Goal: Information Seeking & Learning: Compare options

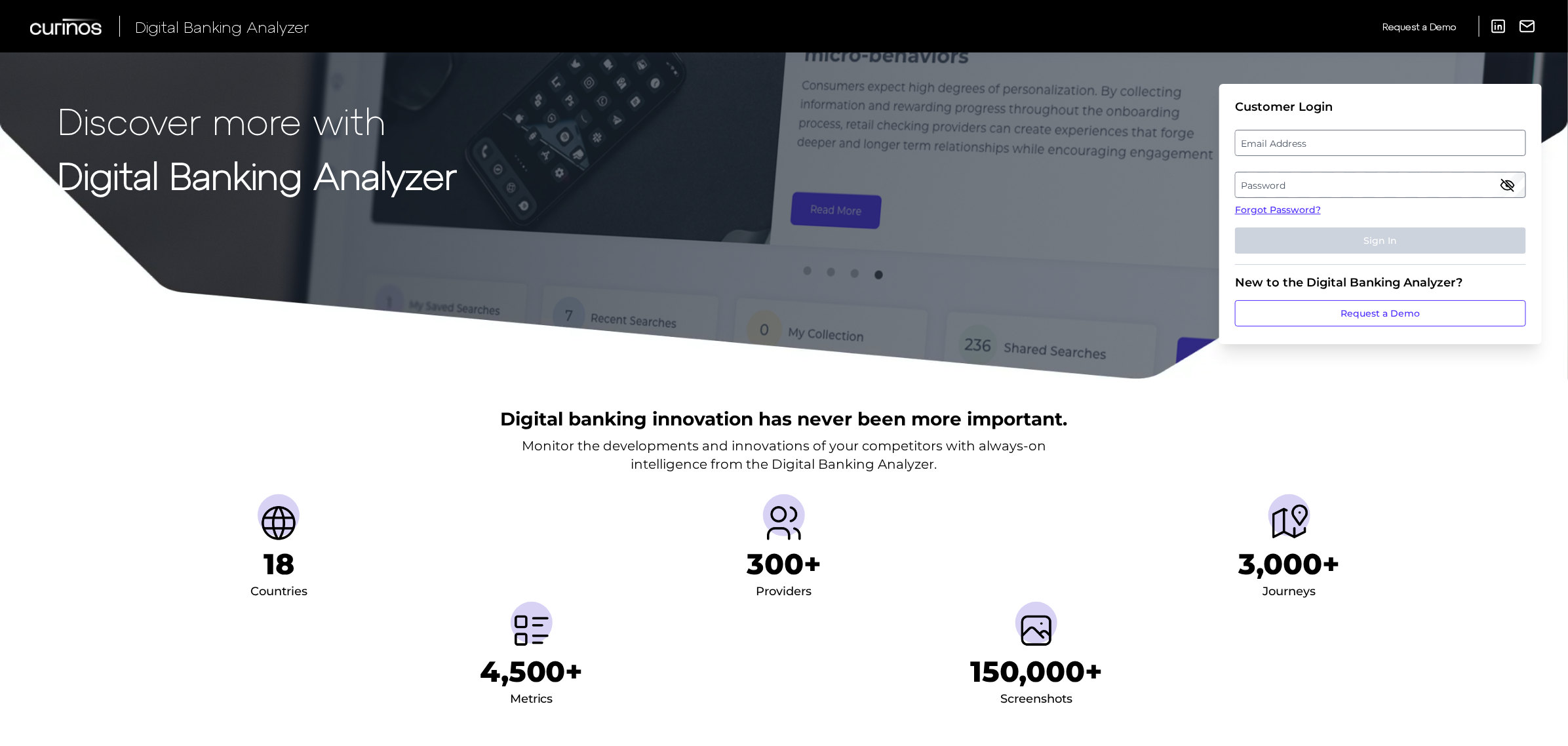
click at [1354, 141] on label "Email Address" at bounding box center [1380, 143] width 289 height 24
click at [1354, 141] on input "email" at bounding box center [1380, 143] width 291 height 26
type input "missy.stewart@td.com"
click at [1267, 183] on label "Password" at bounding box center [1380, 185] width 289 height 24
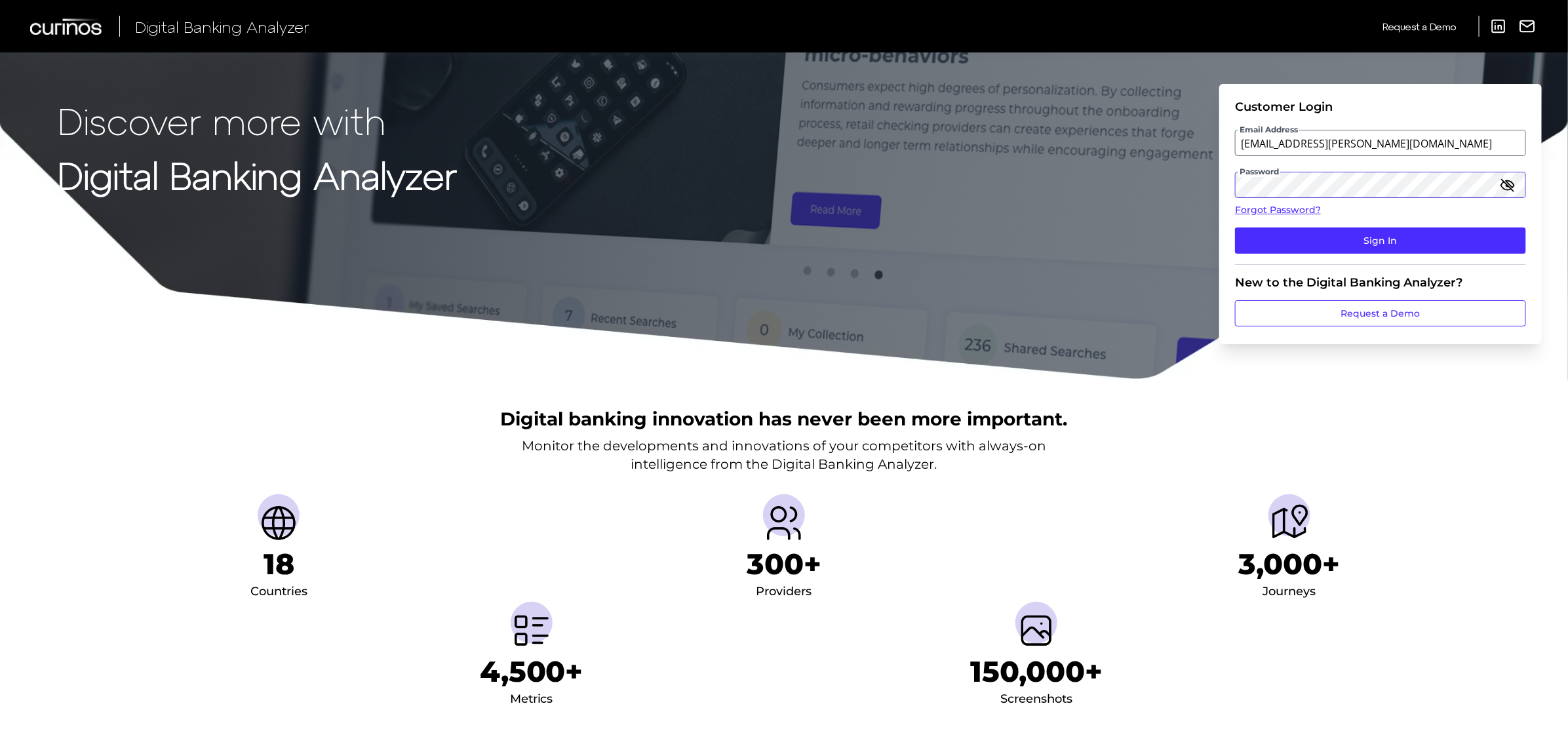
click at [1235, 227] on button "Sign In" at bounding box center [1380, 240] width 291 height 26
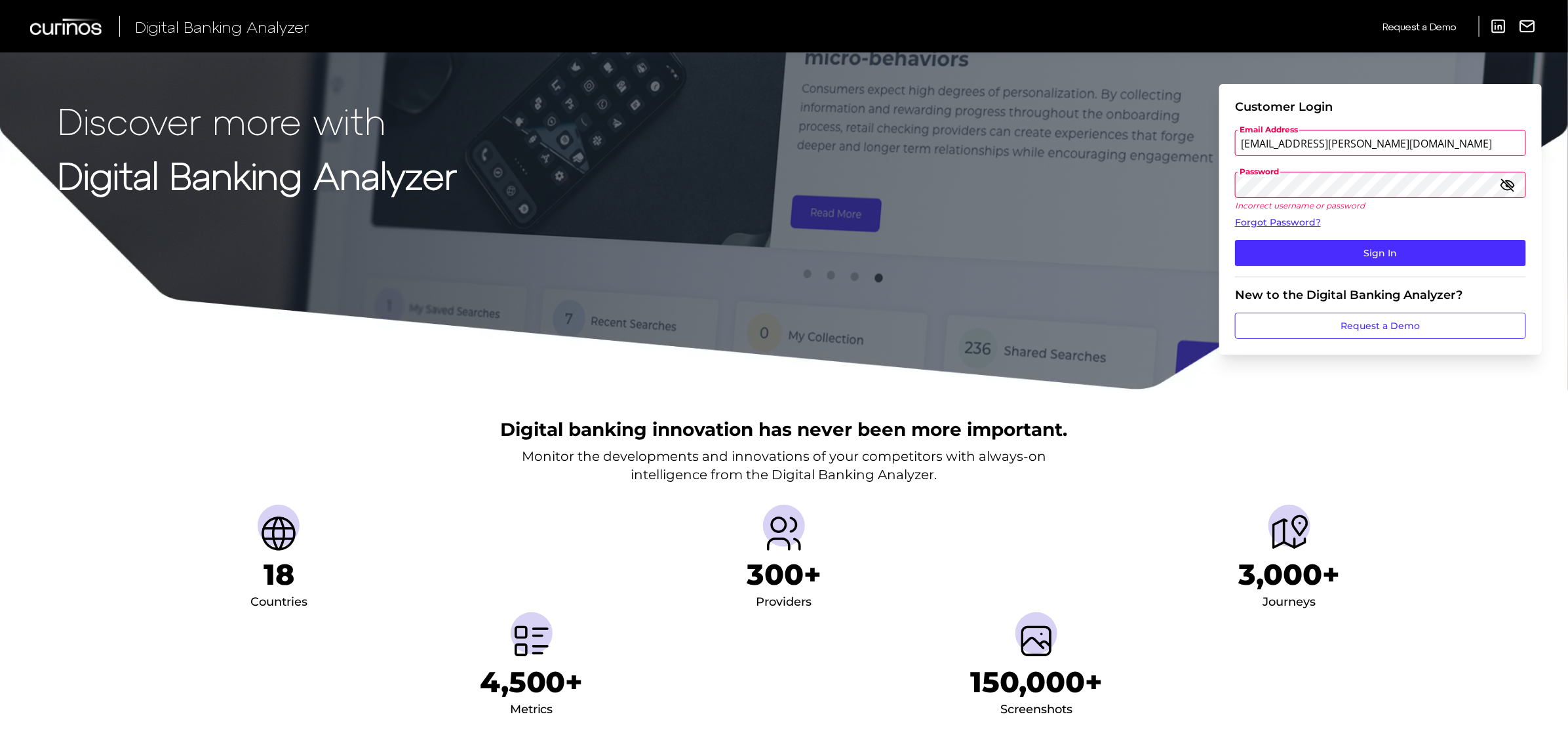
click at [1250, 172] on span "Password" at bounding box center [1259, 172] width 42 height 11
click at [1403, 244] on button "Sign In" at bounding box center [1380, 253] width 291 height 26
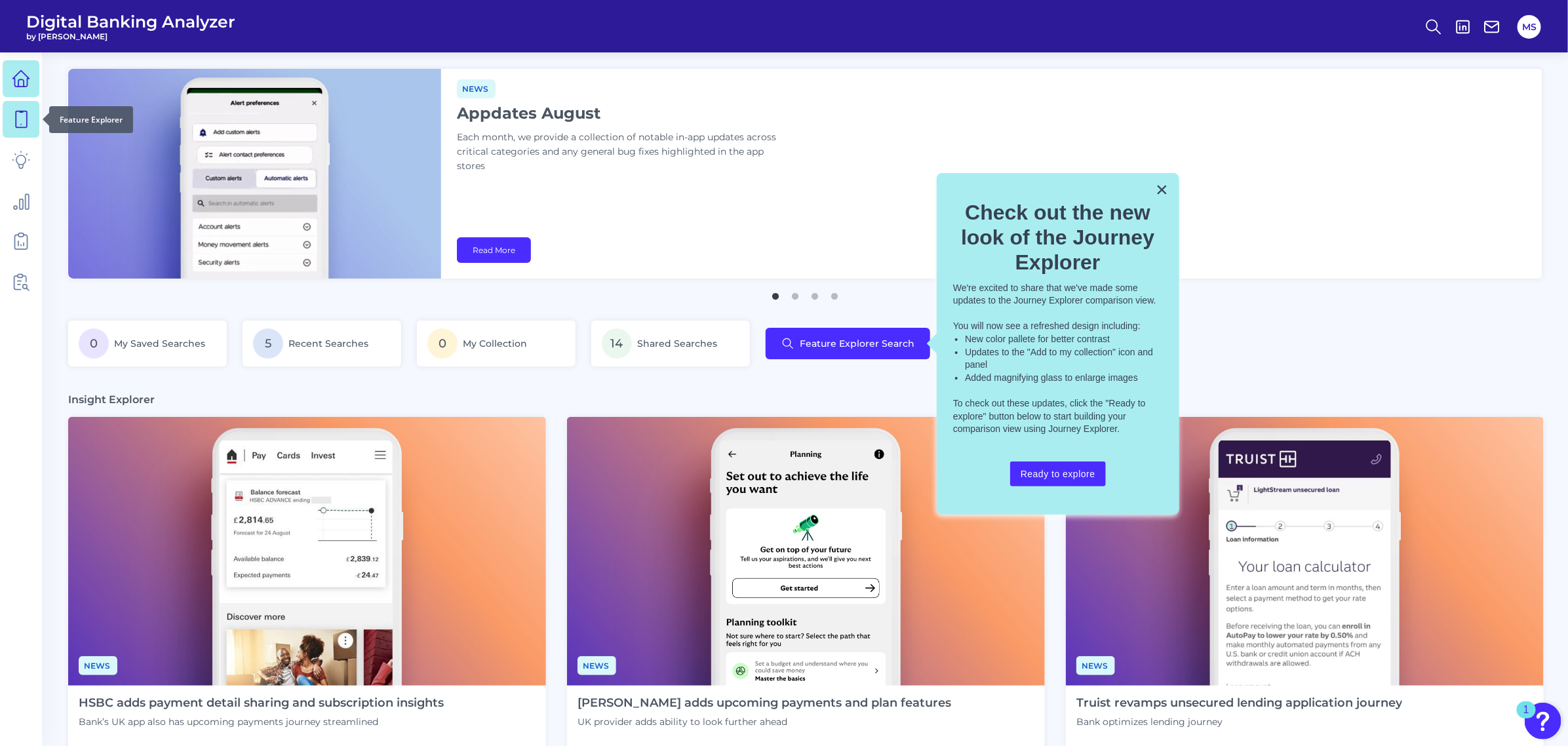
click at [18, 119] on icon at bounding box center [20, 119] width 18 height 18
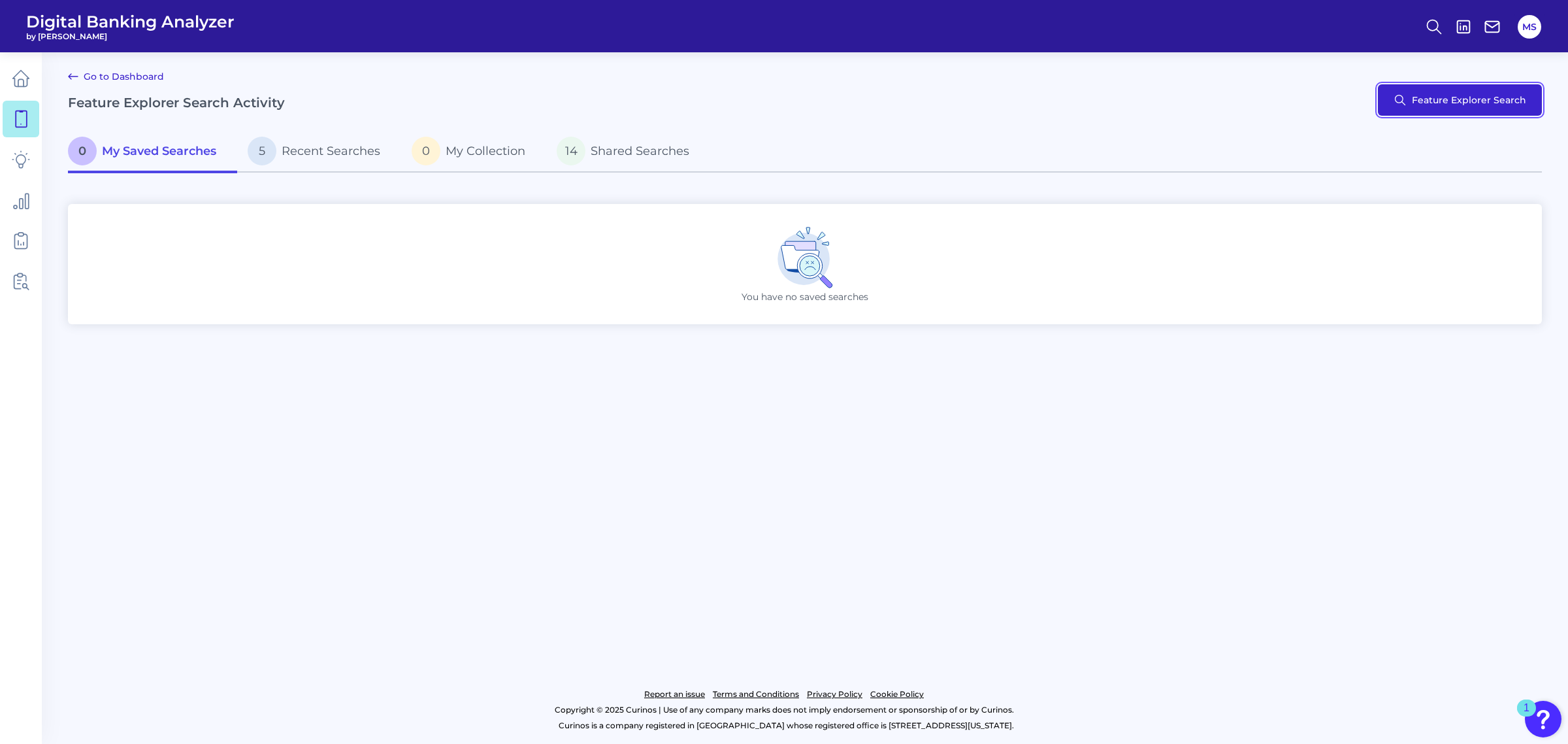
click at [1503, 99] on button "Feature Explorer Search" at bounding box center [1460, 100] width 164 height 32
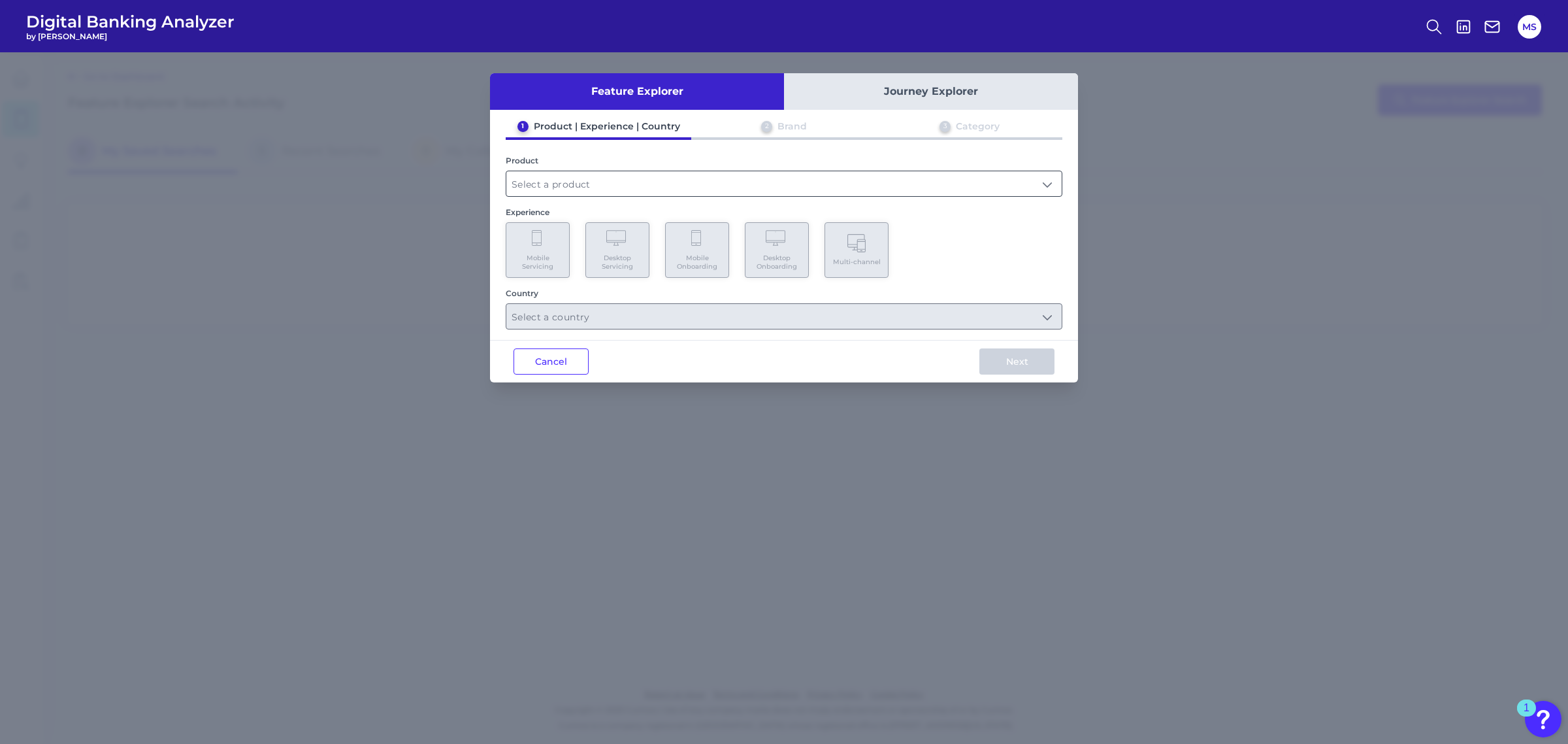
click at [612, 178] on input "text" at bounding box center [784, 183] width 555 height 25
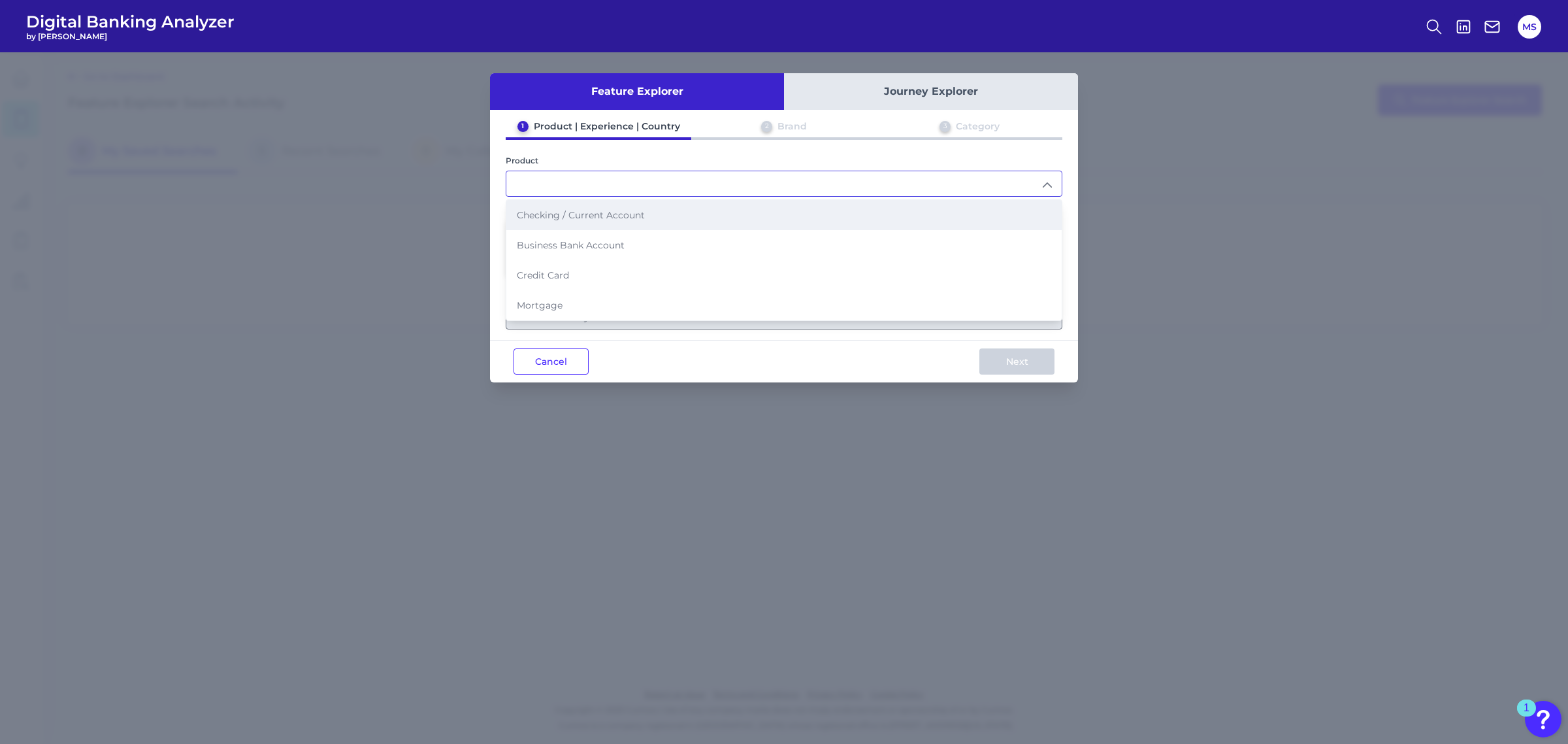
click at [573, 212] on span "Checking / Current Account" at bounding box center [581, 215] width 128 height 12
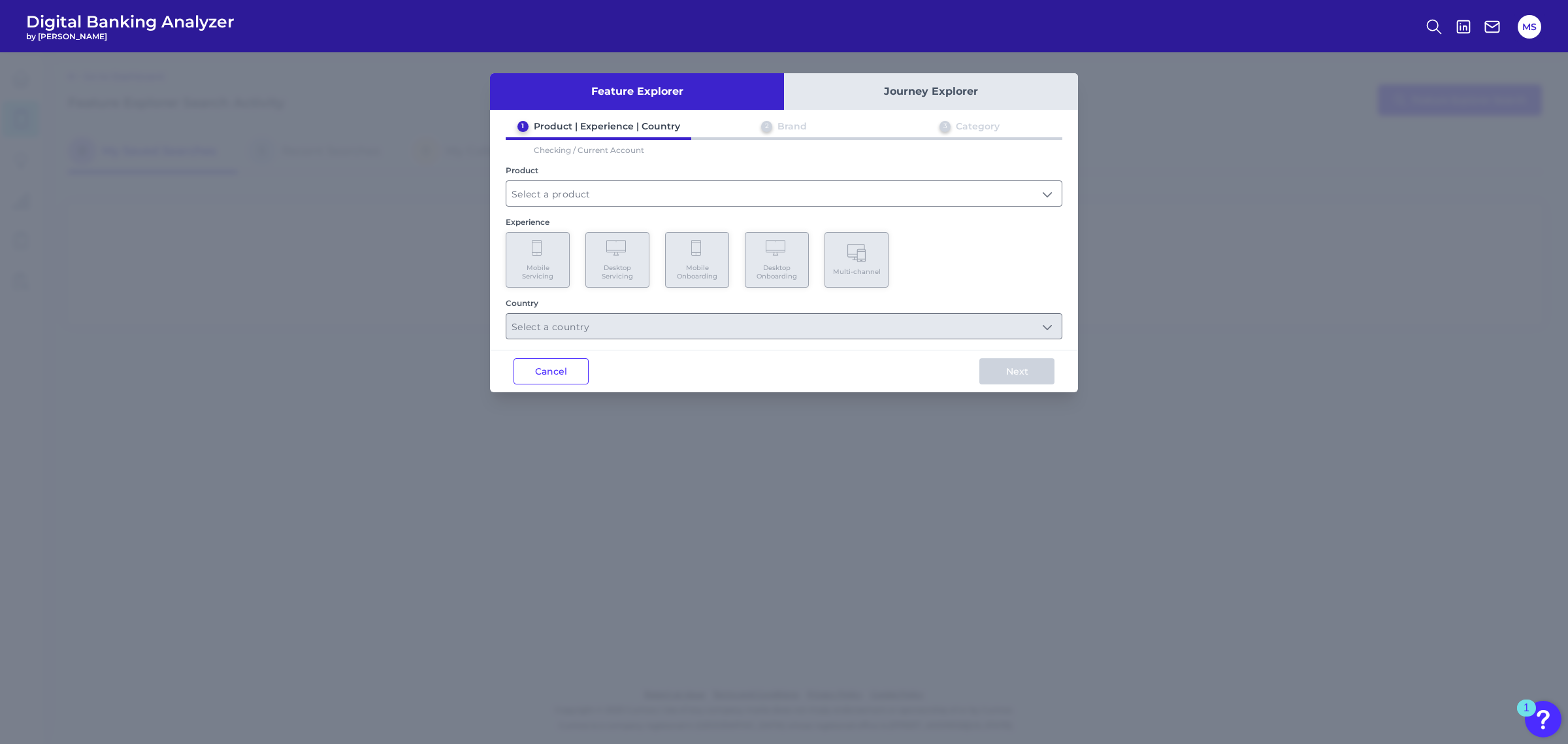
type input "Checking / Current Account"
click at [518, 263] on span "Mobile Servicing" at bounding box center [537, 272] width 50 height 17
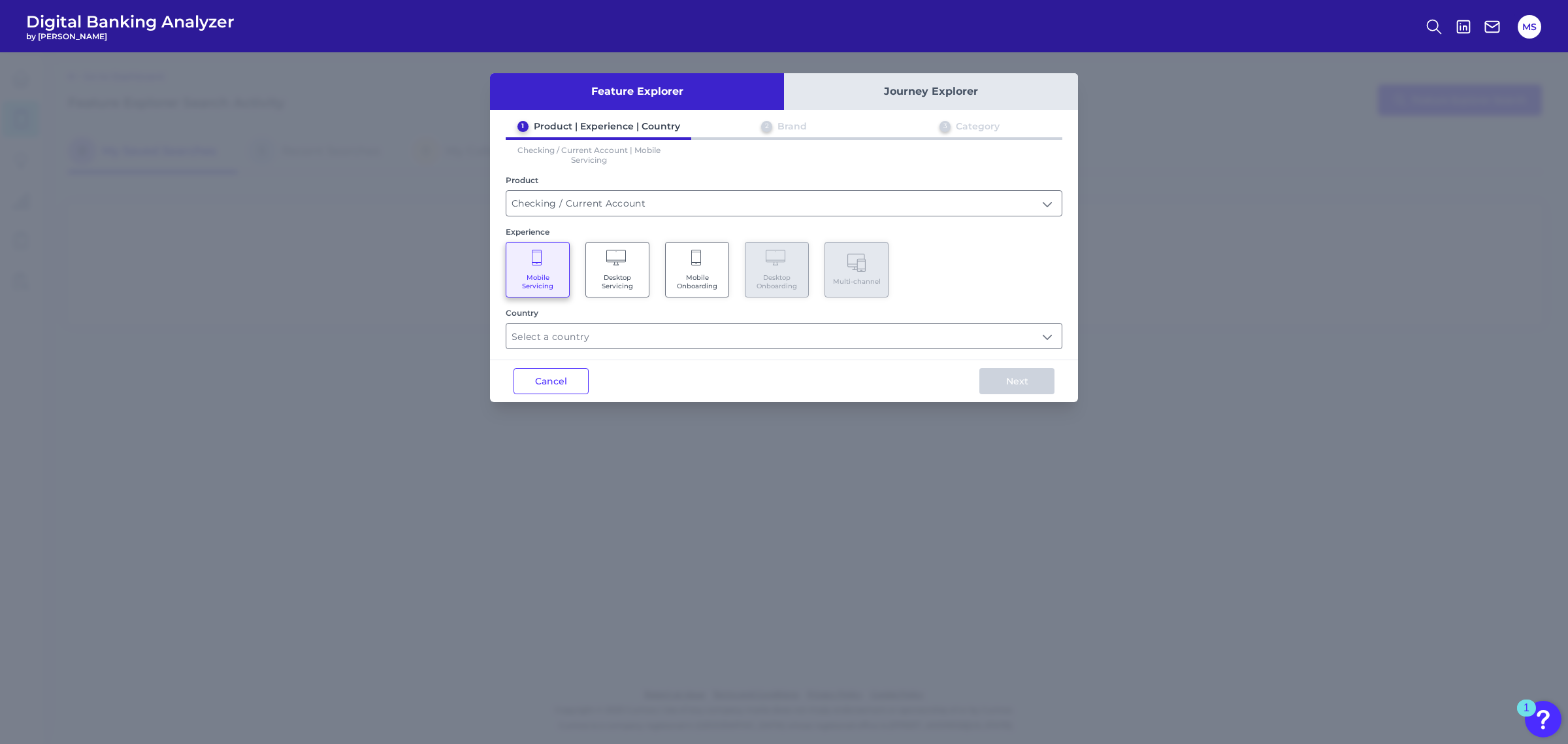
click at [614, 259] on icon at bounding box center [618, 258] width 23 height 18
click at [538, 258] on icon at bounding box center [537, 258] width 12 height 18
click at [601, 340] on input "text" at bounding box center [784, 336] width 555 height 25
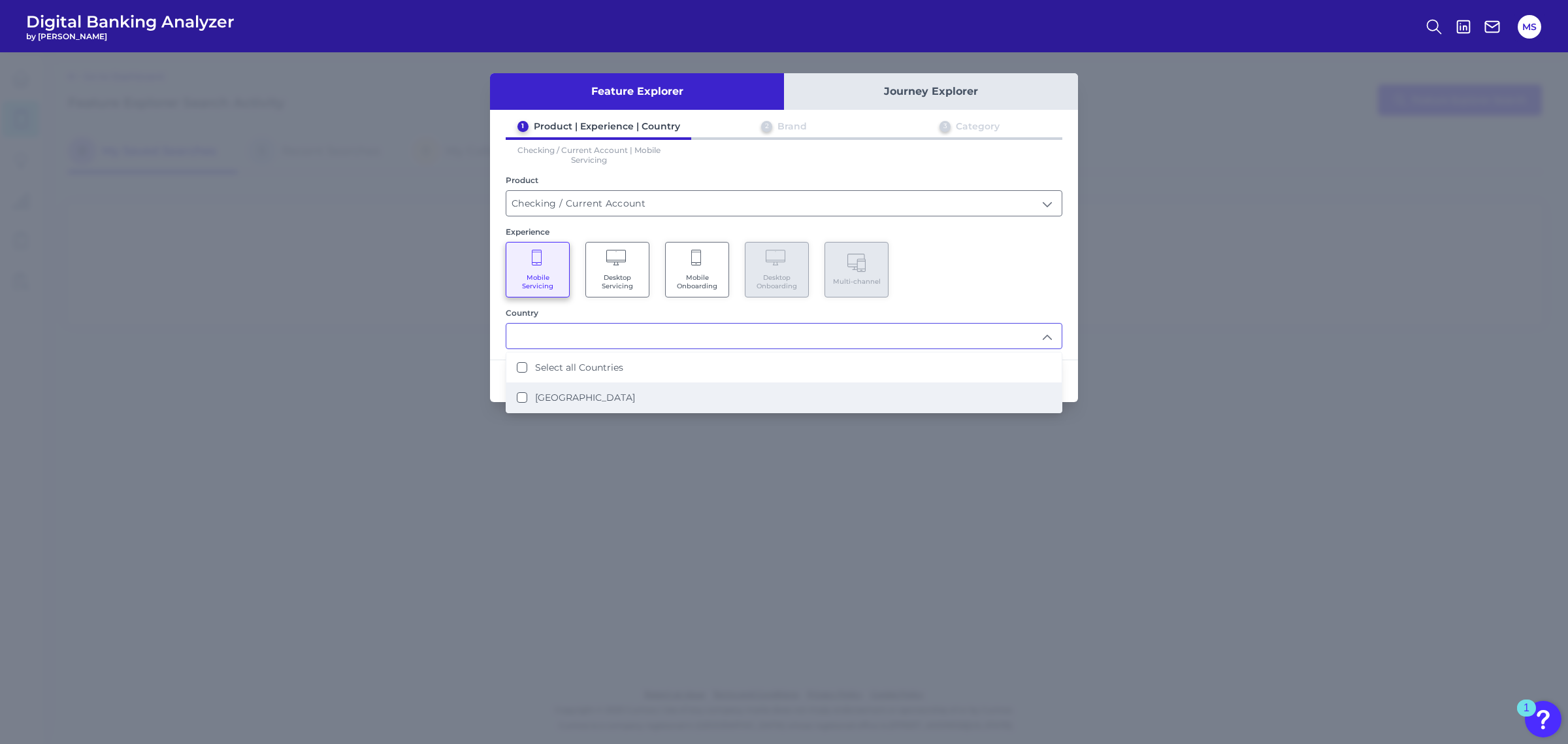
click at [521, 392] on States "United States" at bounding box center [522, 397] width 11 height 11
type input "Select all Countries"
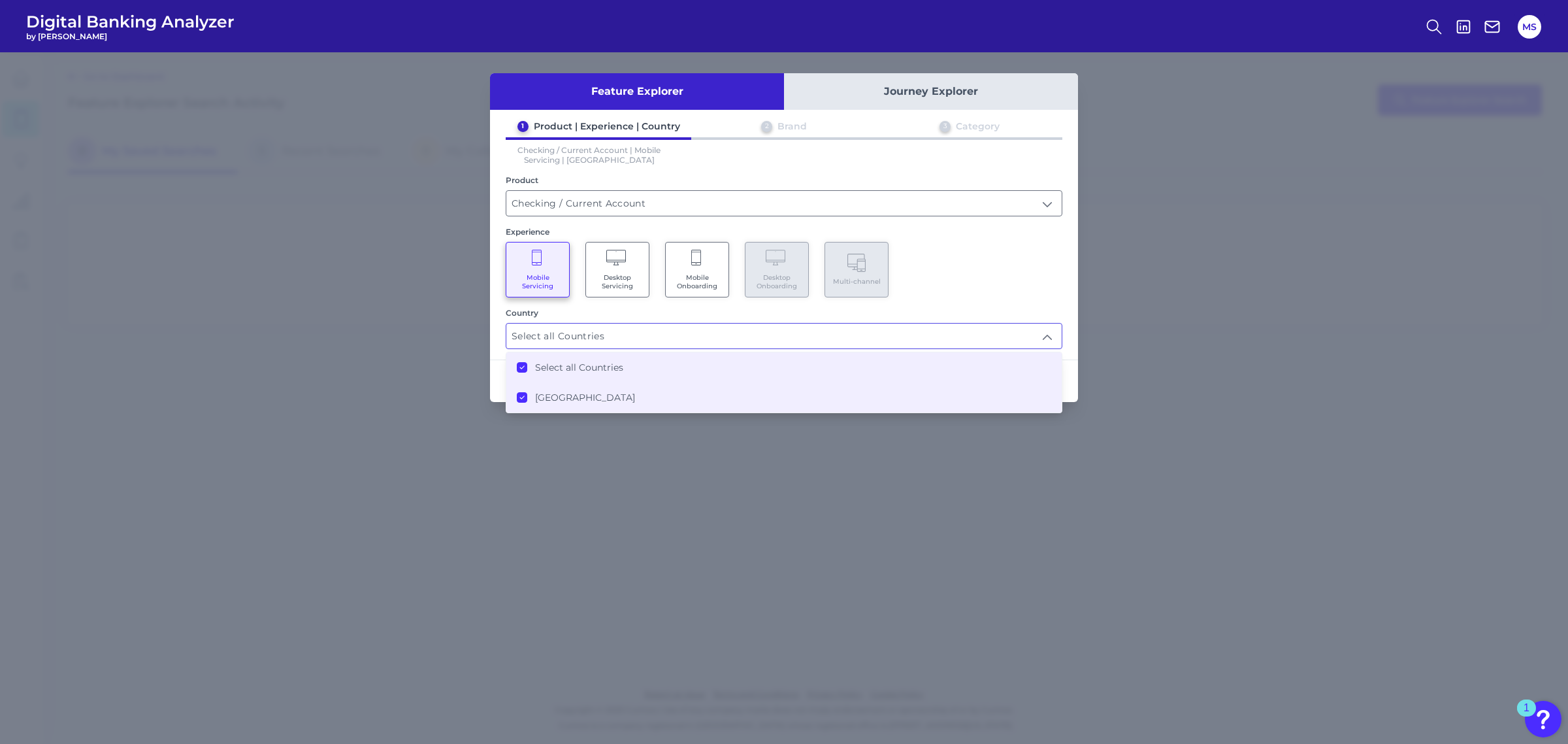
click at [1014, 286] on div "Mobile Servicing Desktop Servicing Mobile Onboarding Desktop Onboarding Multi-c…" at bounding box center [784, 269] width 557 height 55
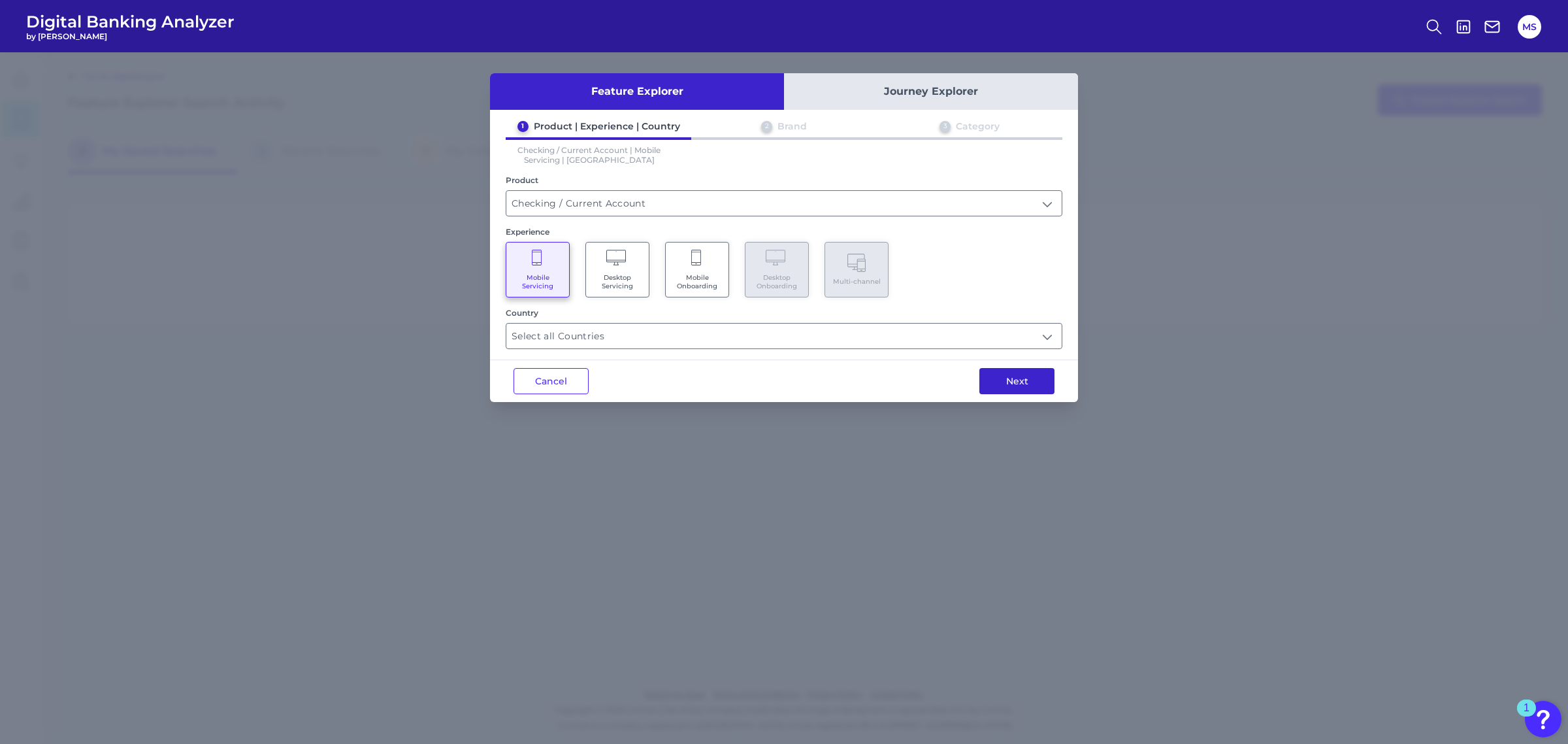
click at [1024, 375] on button "Next" at bounding box center [1017, 381] width 75 height 26
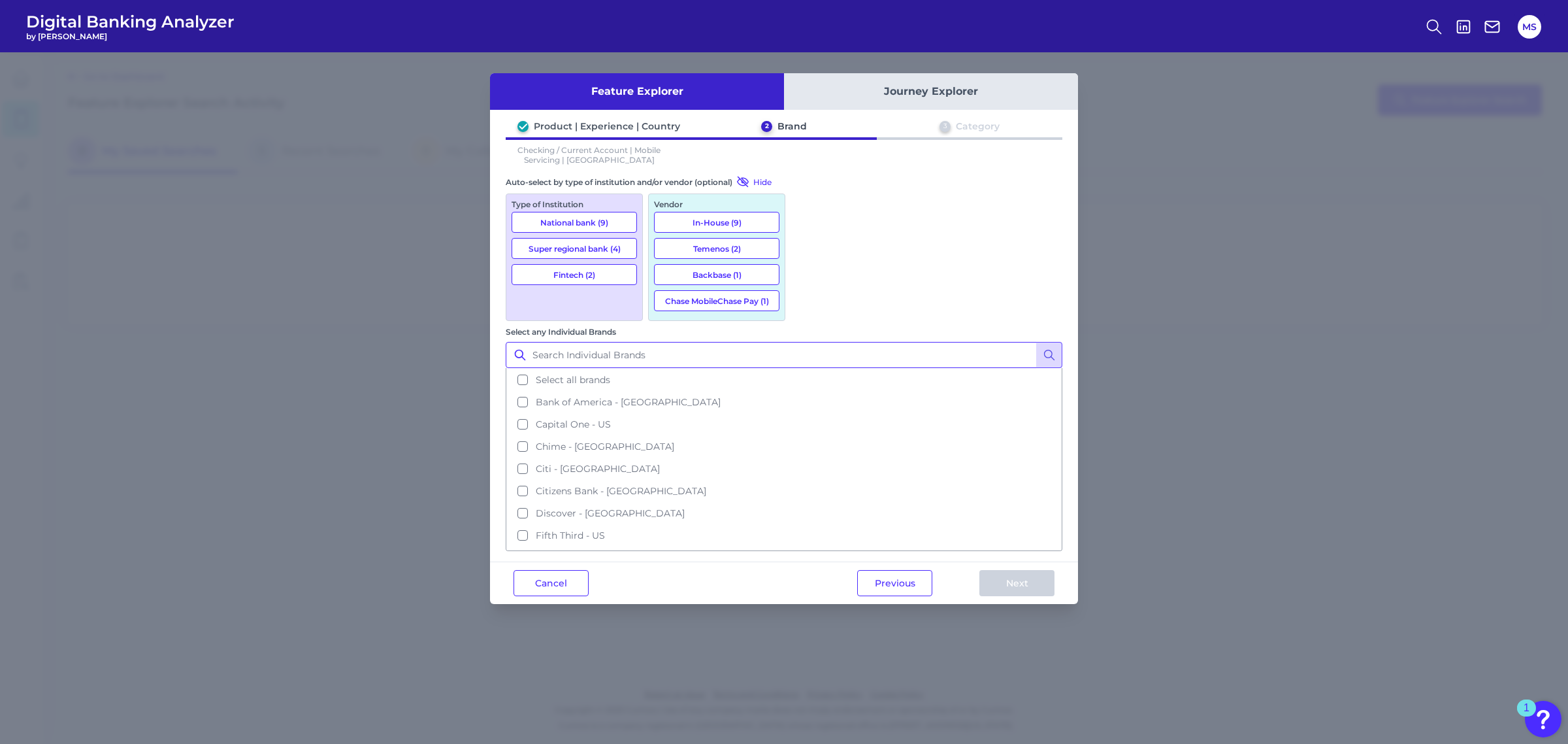
click at [971, 342] on input "Select any Individual Brands" at bounding box center [784, 355] width 557 height 26
type input "td"
click at [1047, 348] on icon at bounding box center [1049, 355] width 13 height 13
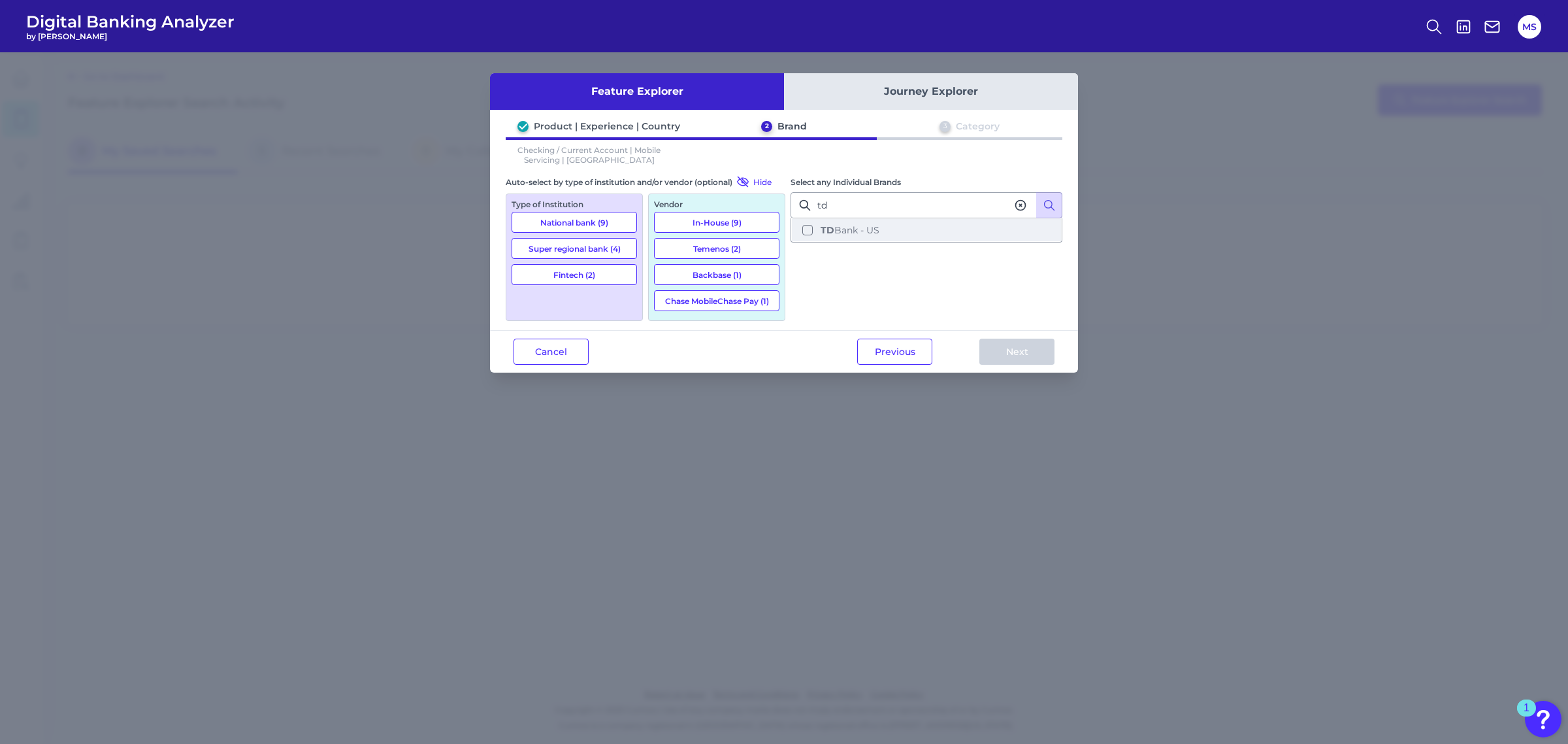
click at [809, 229] on button "TD Bank - US" at bounding box center [926, 230] width 269 height 22
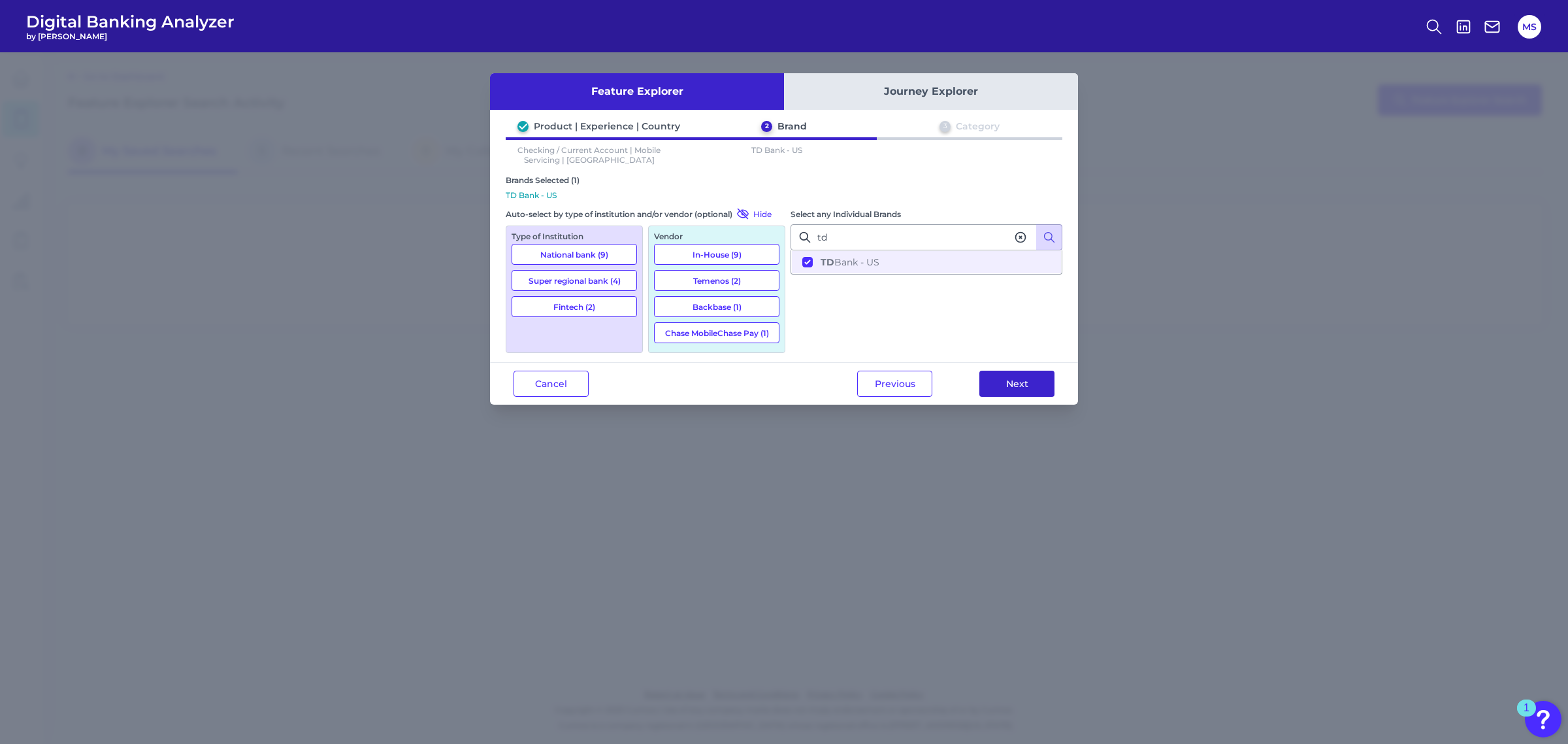
click at [1023, 383] on button "Next" at bounding box center [1017, 384] width 75 height 26
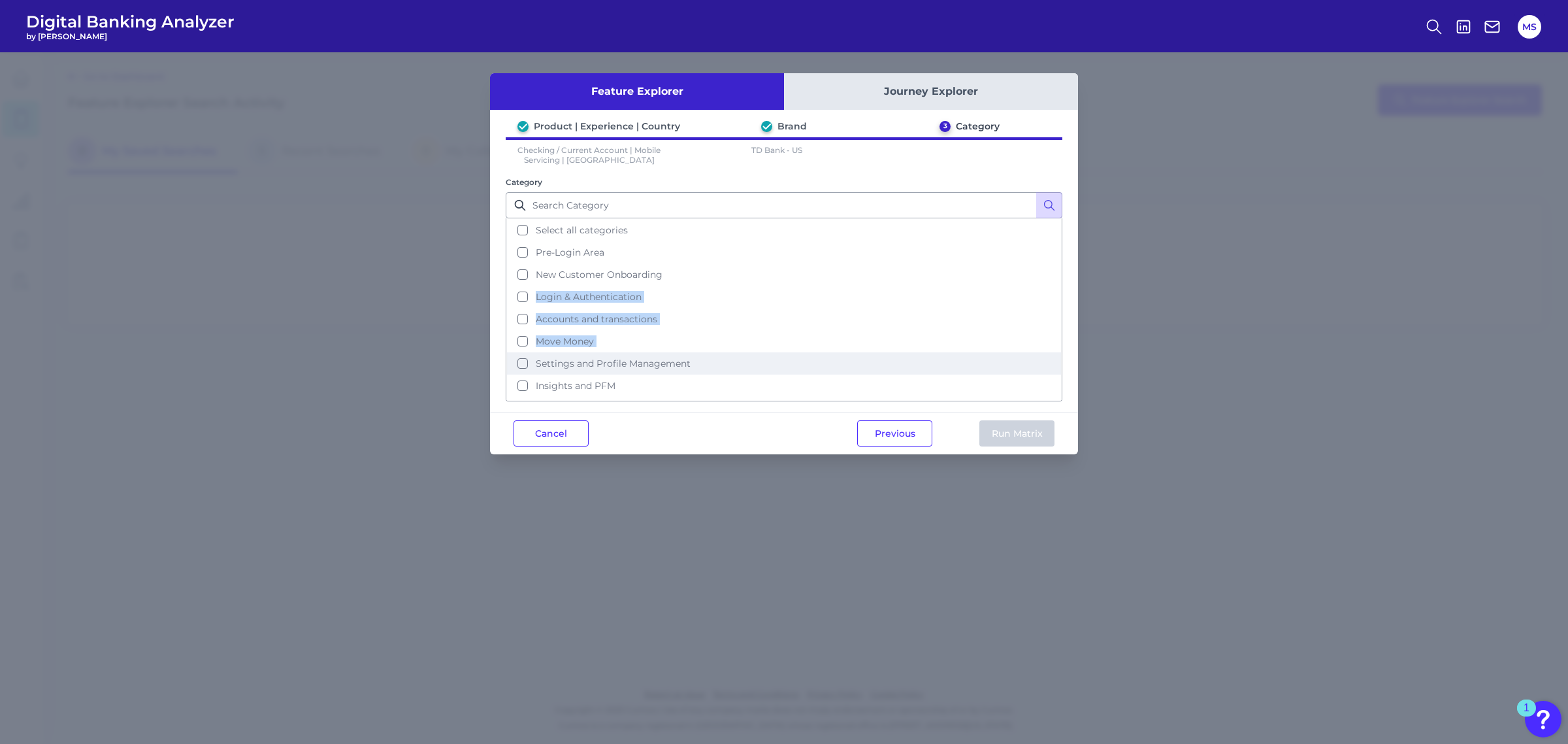
drag, startPoint x: 1056, startPoint y: 292, endPoint x: 1055, endPoint y: 353, distance: 61.0
click at [1055, 354] on ul "Select all categories Pre-Login Area New Customer Onboarding Login & Authentica…" at bounding box center [784, 309] width 557 height 183
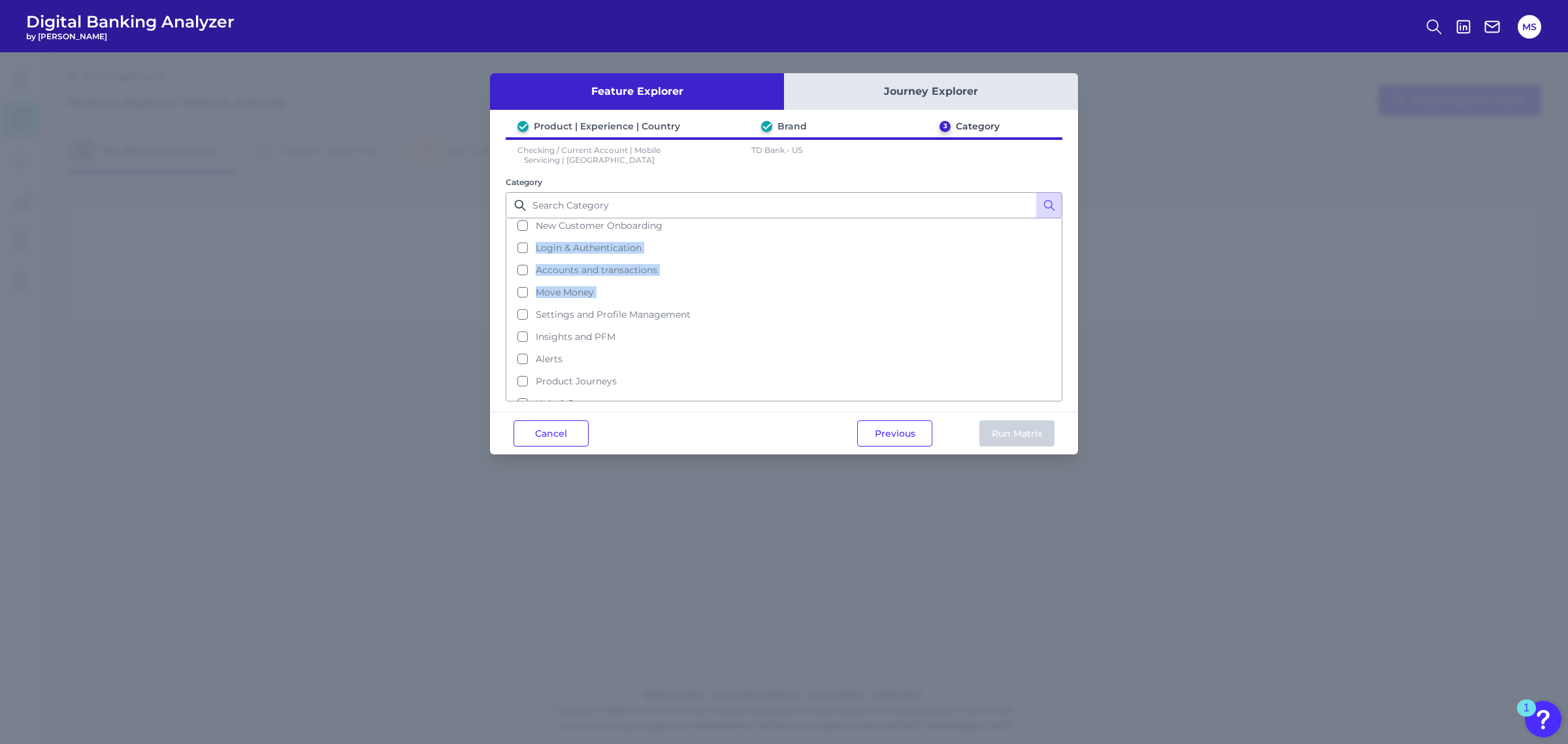
scroll to position [60, 0]
click at [523, 389] on button "Help & Support" at bounding box center [784, 393] width 554 height 22
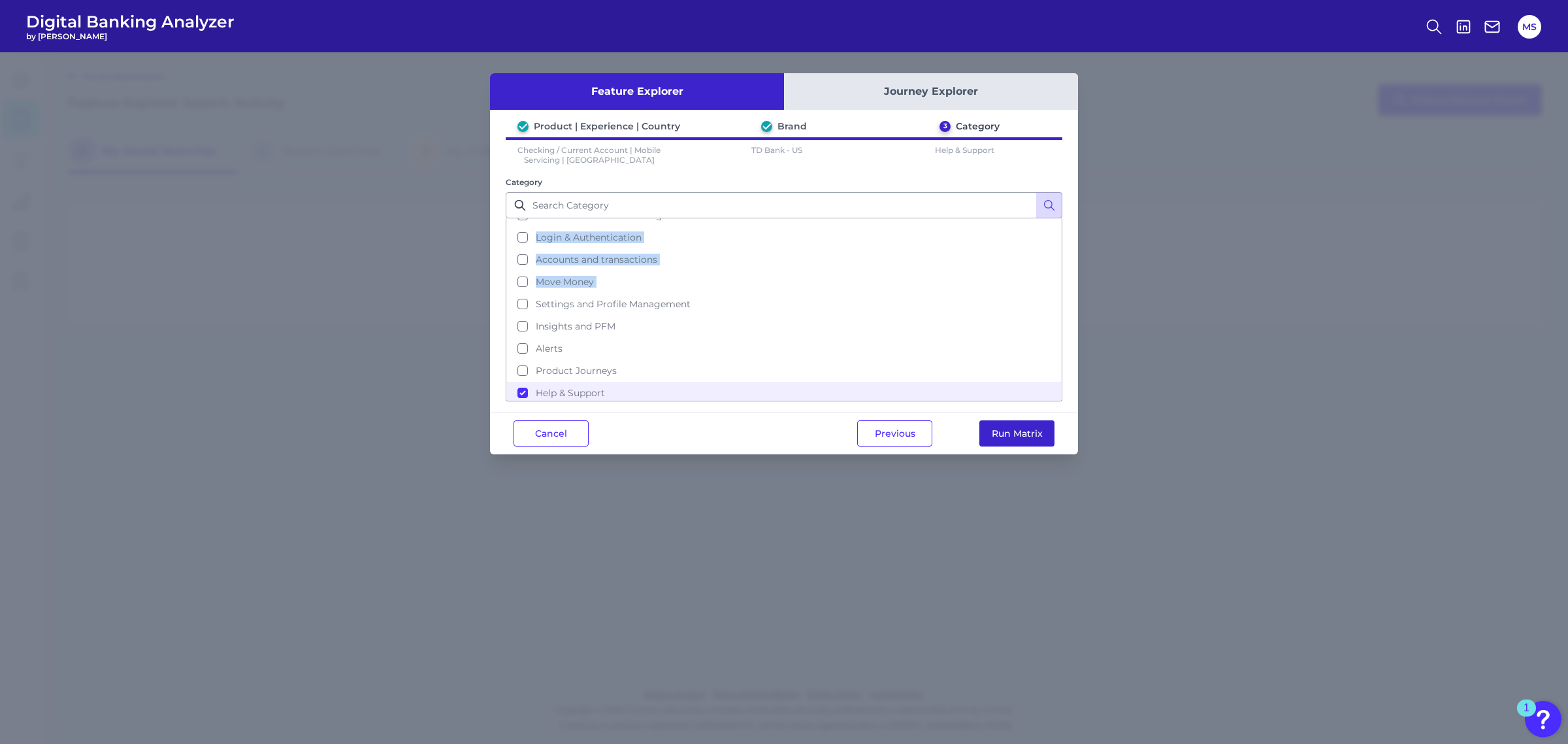
click at [1021, 432] on button "Run Matrix" at bounding box center [1017, 433] width 75 height 26
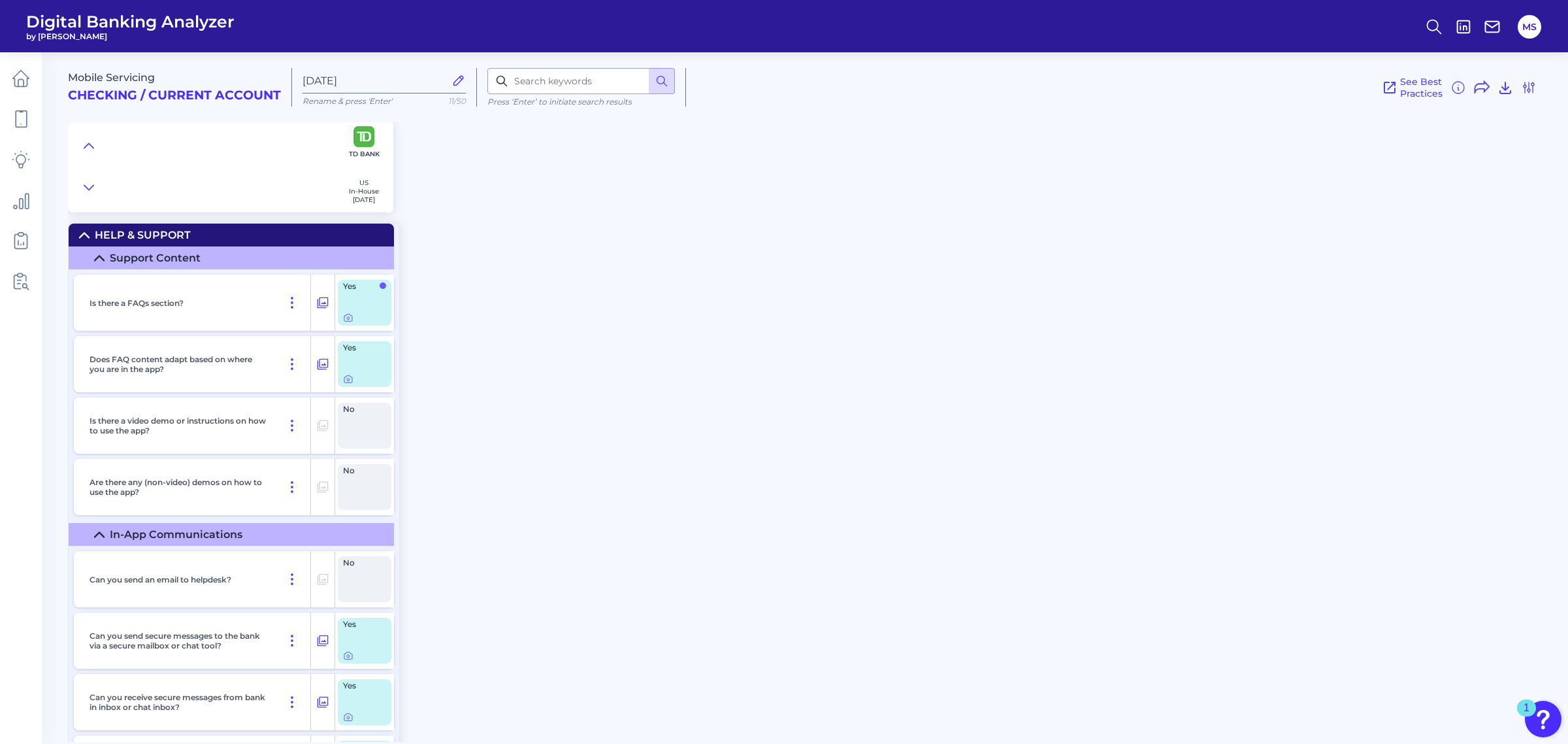
click at [539, 623] on div "Mobile Servicing Checking / Current Account Sep 05 2025 Rename & press 'Enter' …" at bounding box center [818, 392] width 1500 height 699
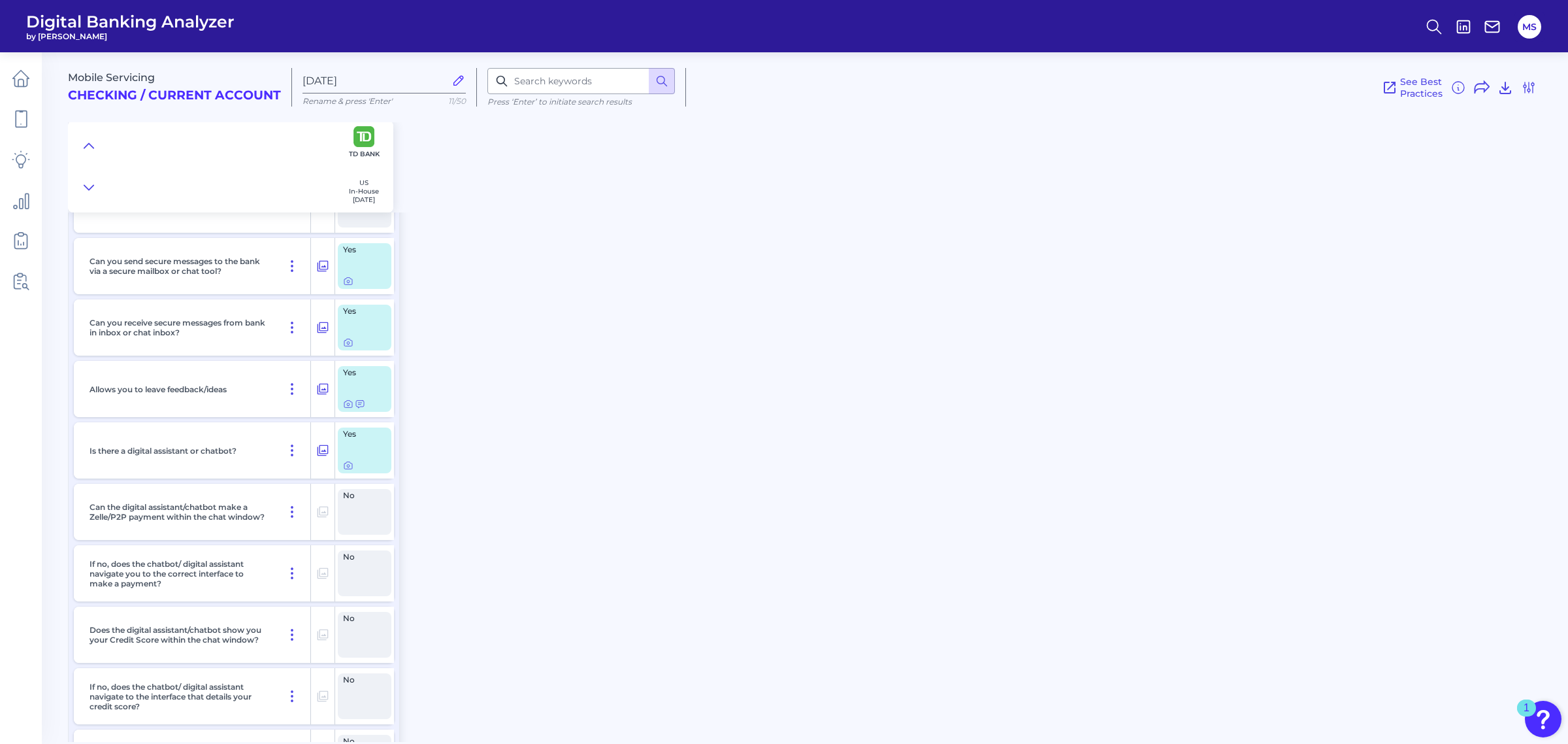
scroll to position [394, 0]
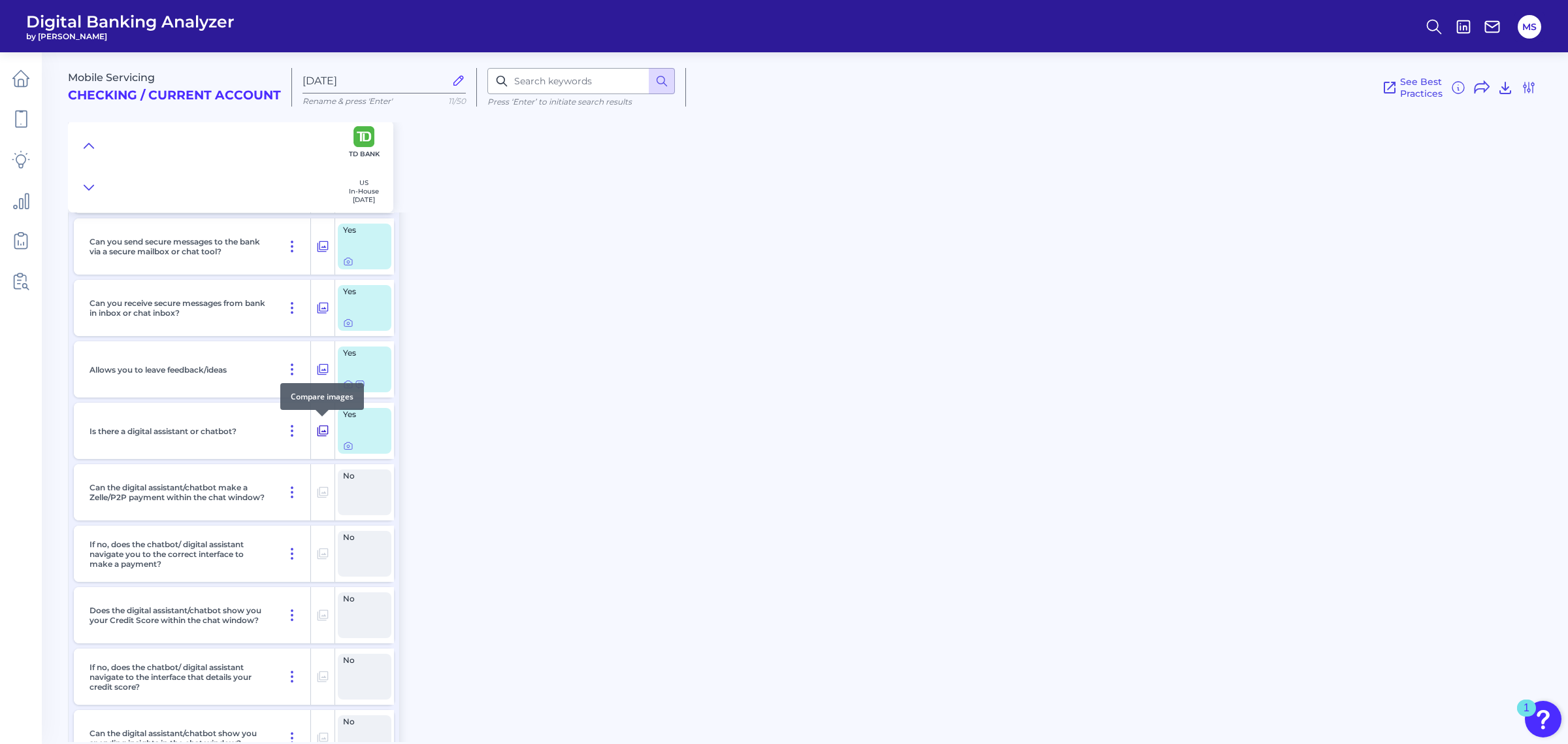
click at [324, 430] on icon at bounding box center [322, 430] width 11 height 11
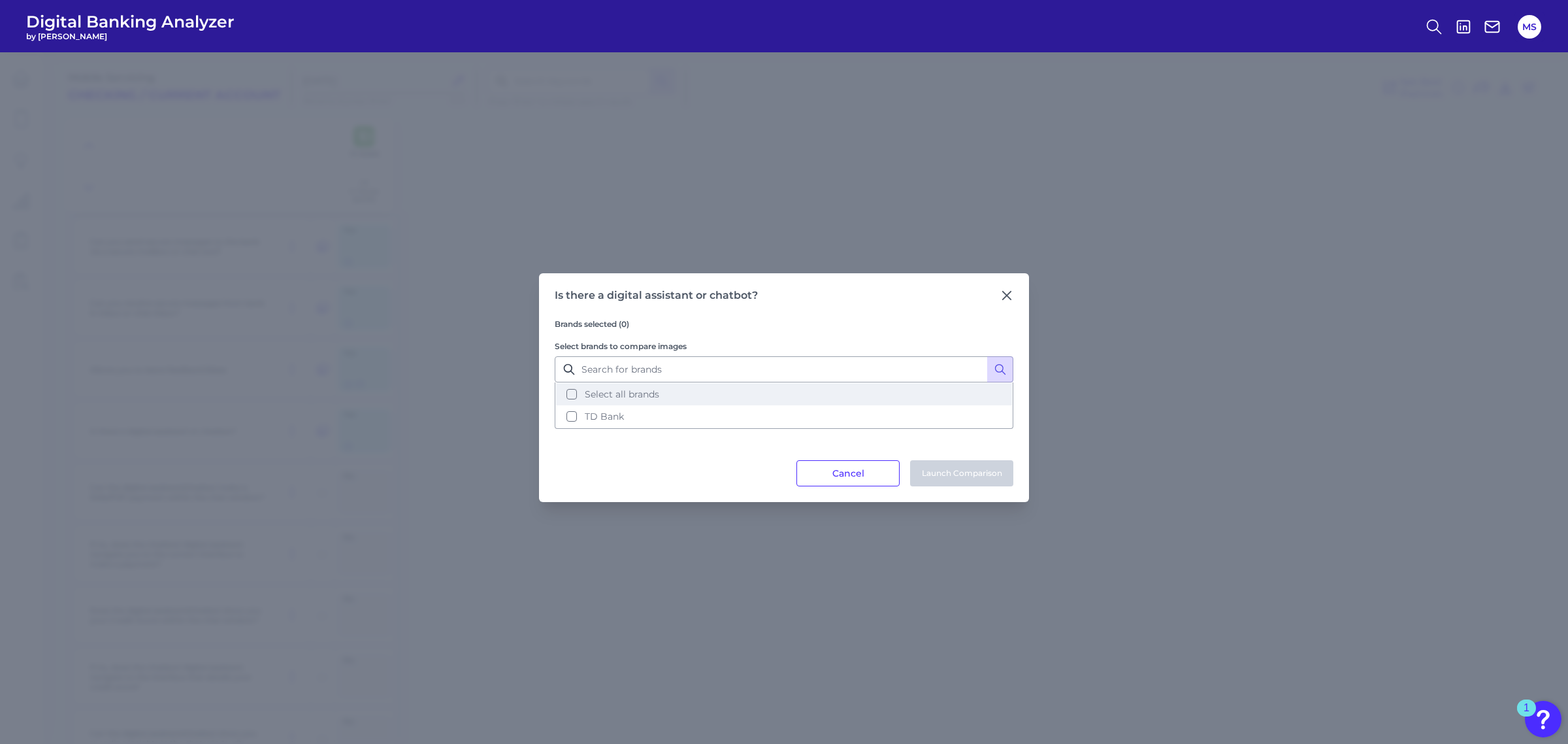
click at [573, 396] on button "Select all brands" at bounding box center [784, 394] width 456 height 22
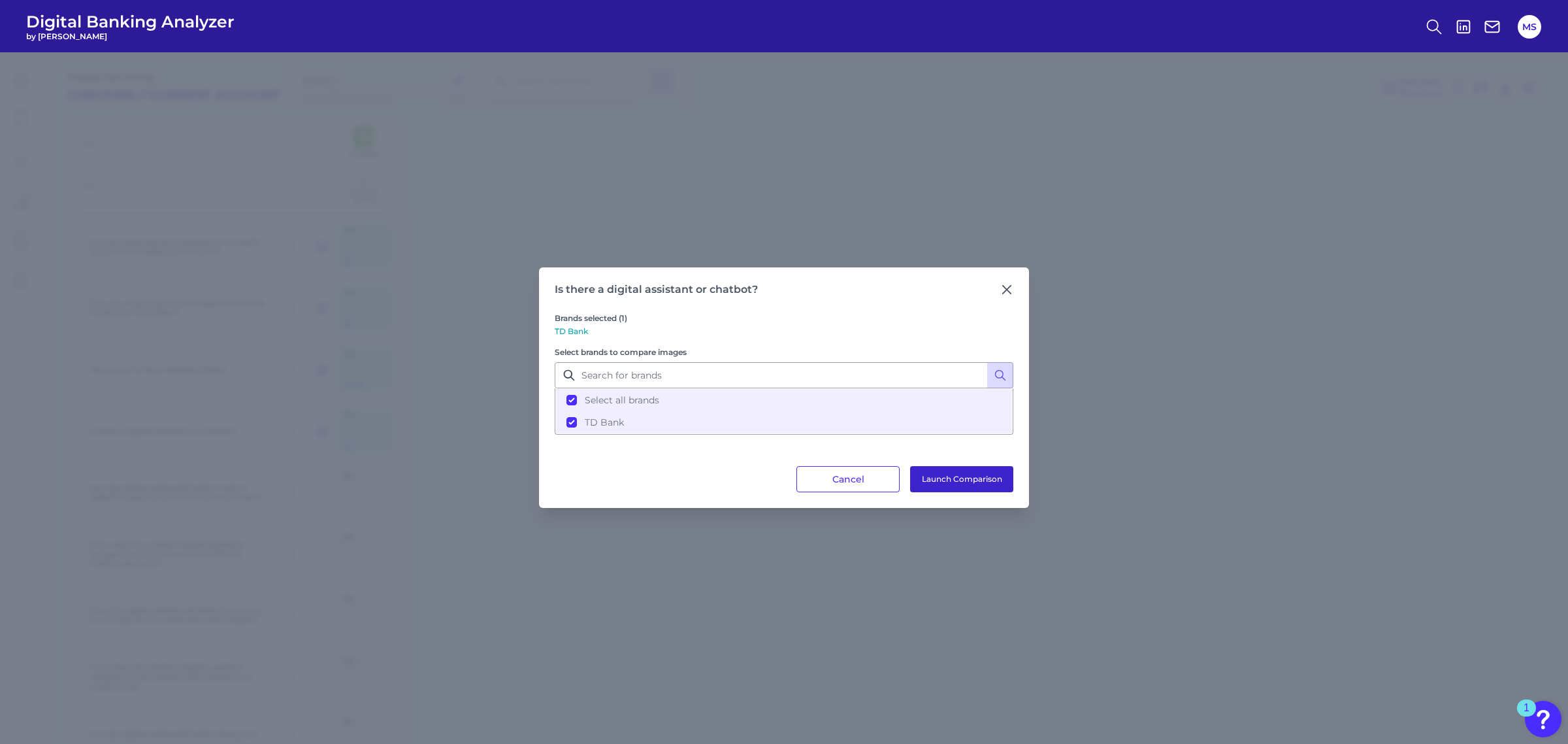
click at [997, 475] on button "Launch Comparison" at bounding box center [962, 479] width 104 height 26
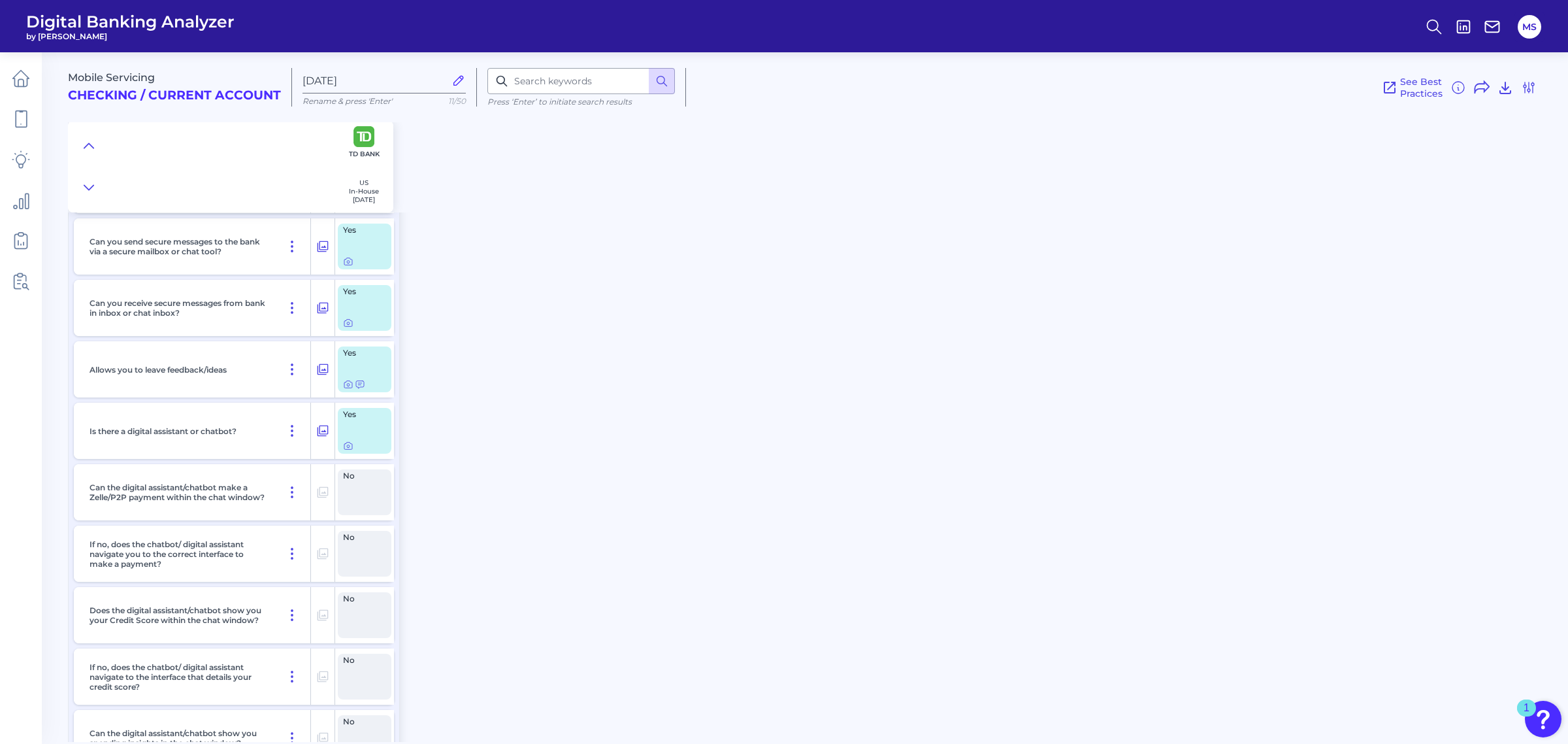
click at [104, 89] on h2 "Checking / Current Account" at bounding box center [174, 96] width 213 height 15
click at [1531, 86] on icon at bounding box center [1529, 88] width 16 height 16
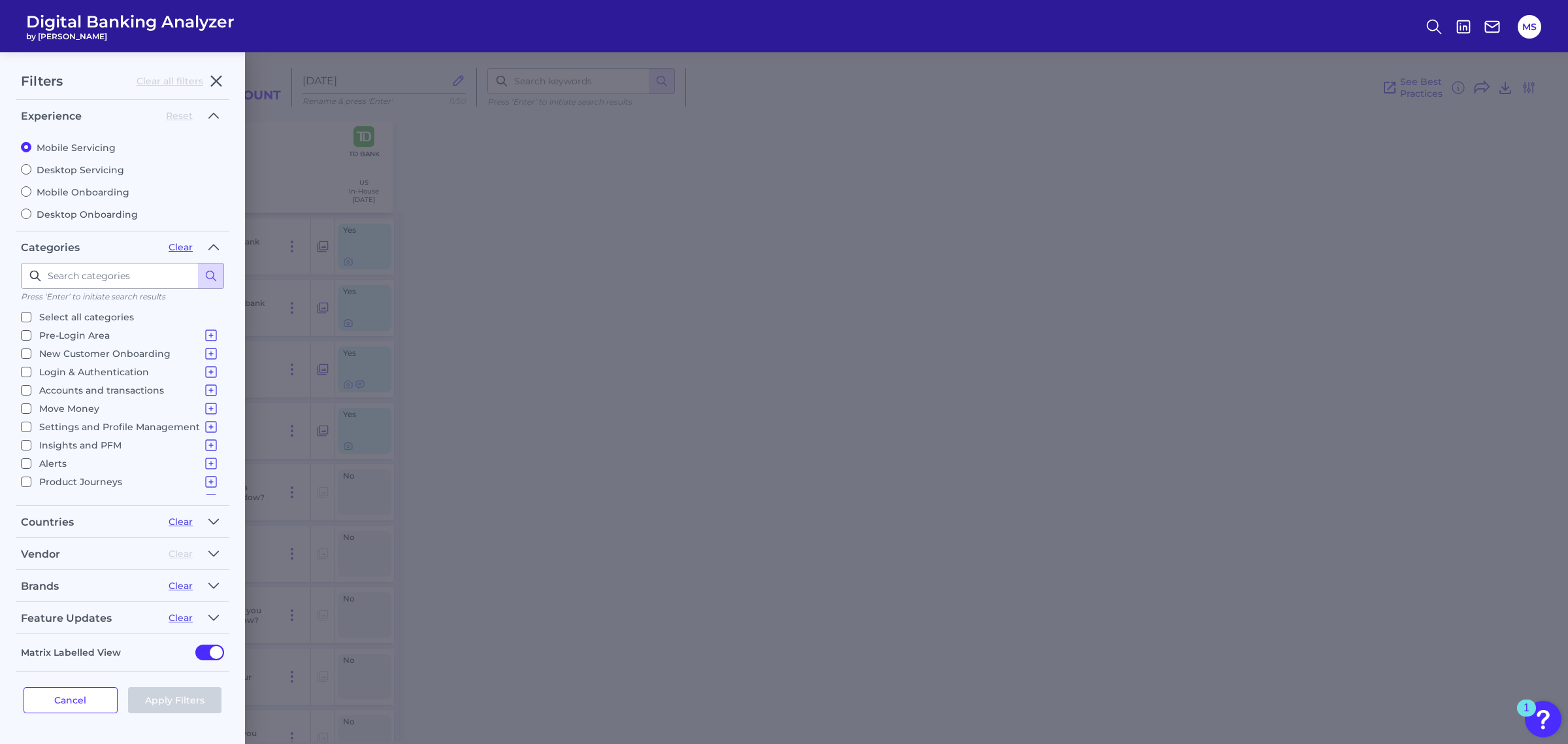
click at [26, 165] on input "Desktop Servicing" at bounding box center [26, 169] width 11 height 11
radio input "true"
radio input "false"
checkbox input "true"
click at [178, 696] on button "Apply Filters" at bounding box center [175, 700] width 94 height 26
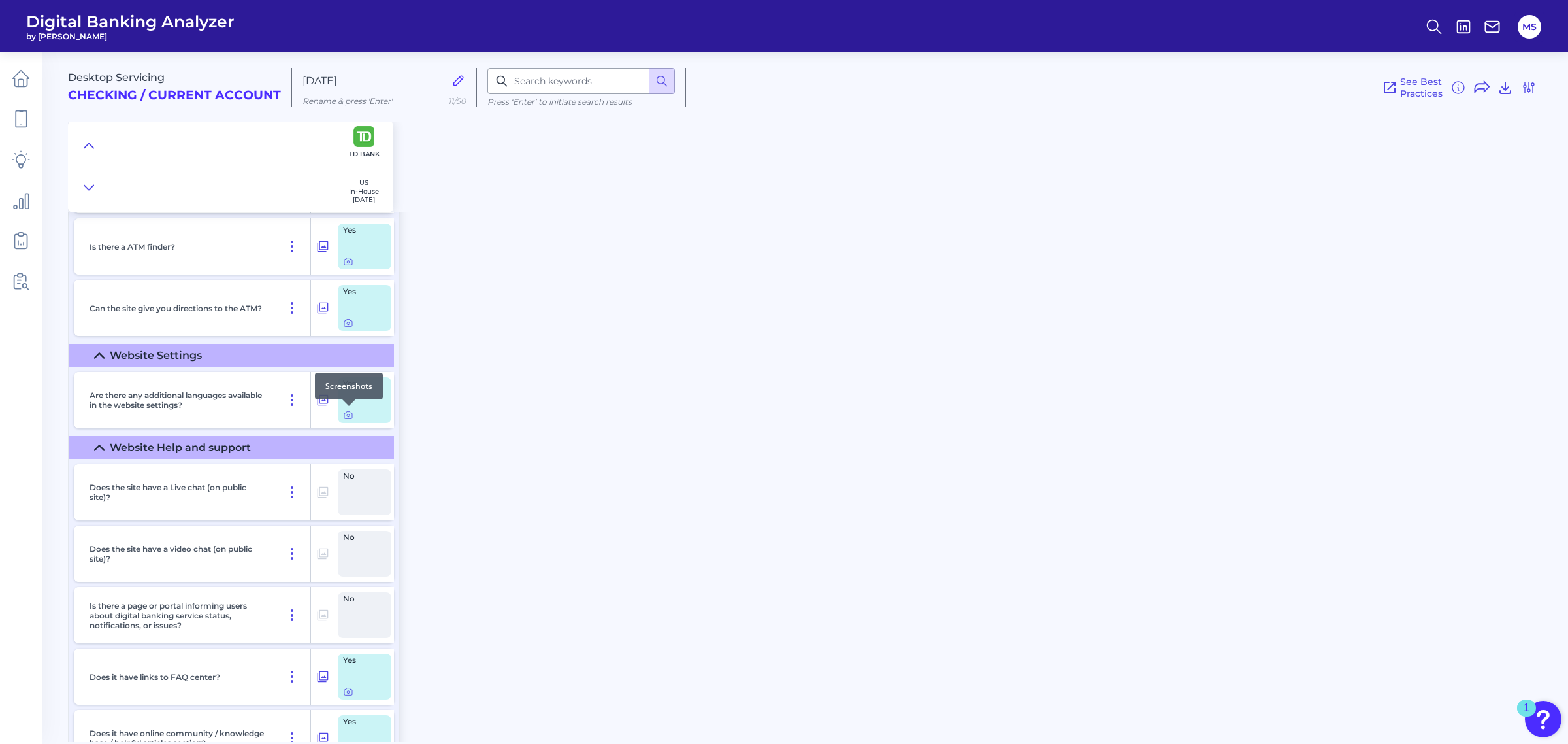
drag, startPoint x: 1043, startPoint y: 524, endPoint x: 1054, endPoint y: 525, distance: 11.0
click at [1047, 525] on div "Desktop Servicing Checking / Current Account Sep 05 2025 Rename & press 'Enter'…" at bounding box center [818, 392] width 1500 height 699
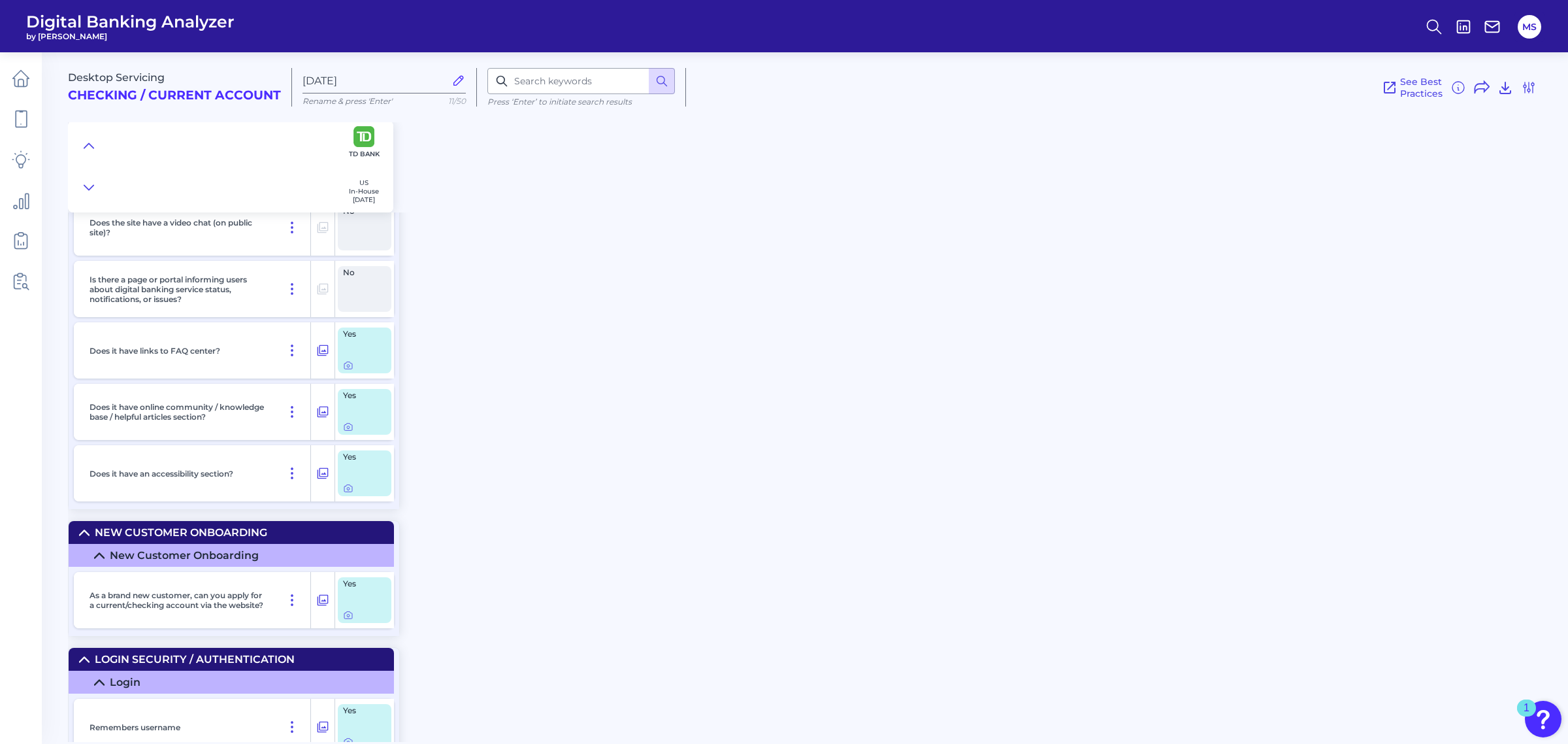
scroll to position [721, 0]
click at [560, 645] on div "Desktop Servicing Checking / Current Account Sep 05 2025 Rename & press 'Enter'…" at bounding box center [818, 392] width 1500 height 699
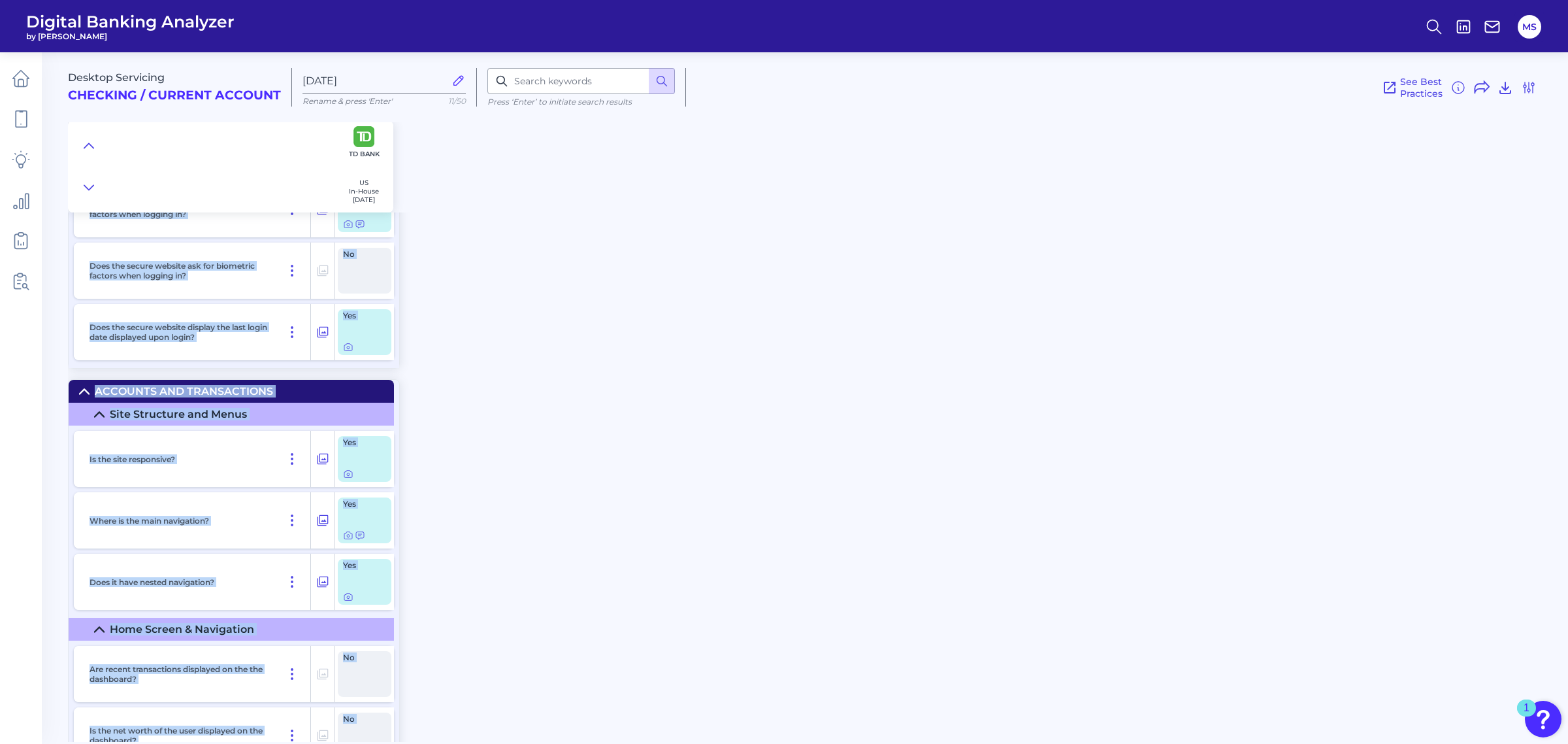
drag, startPoint x: 552, startPoint y: 634, endPoint x: 554, endPoint y: 674, distance: 40.0
click at [554, 743] on html "Digital Banking Analyzer by Curinos MS Desktop Servicing Checking / Current Acc…" at bounding box center [784, 372] width 1568 height 744
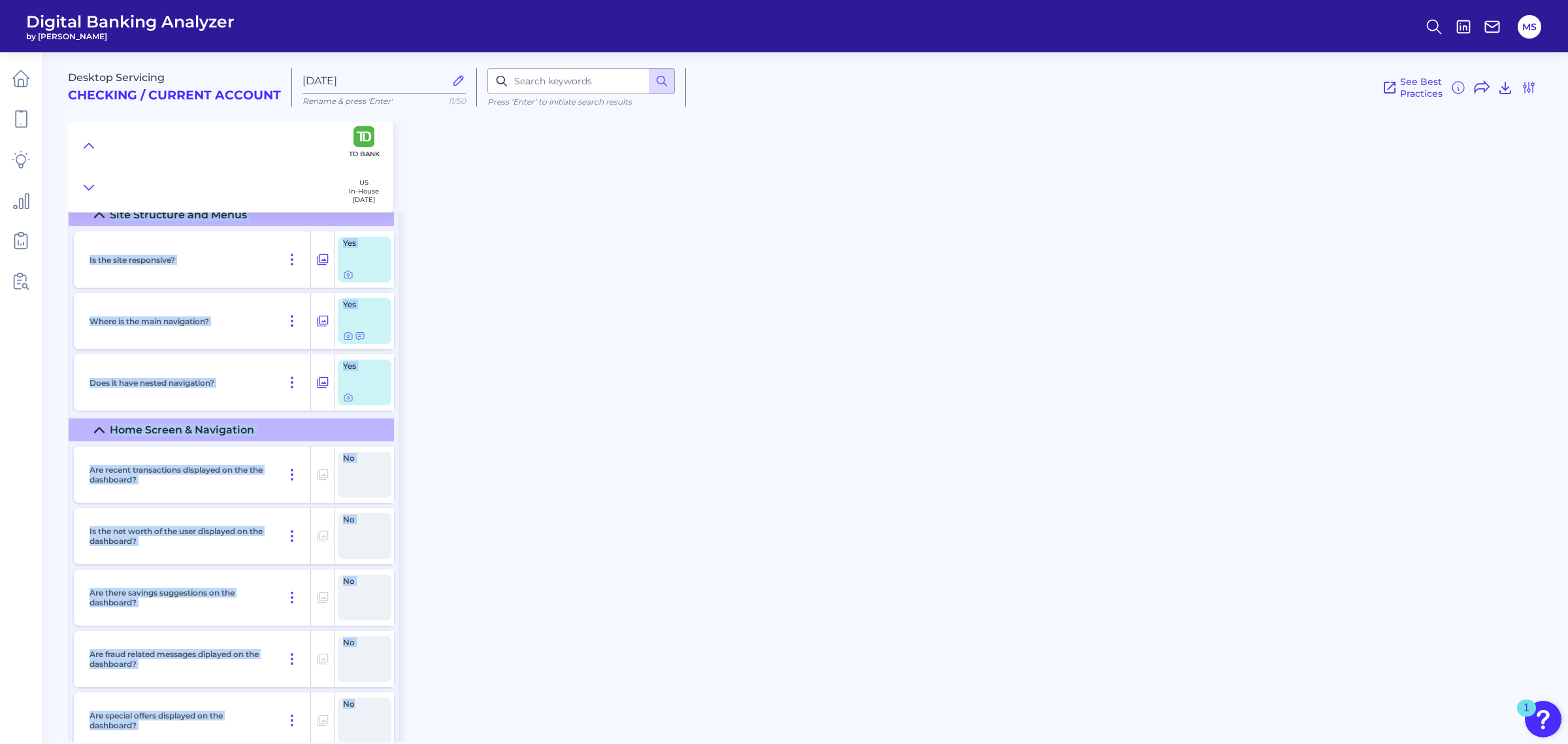
click at [617, 328] on div "Desktop Servicing Checking / Current Account Sep 05 2025 Rename & press 'Enter'…" at bounding box center [818, 392] width 1500 height 699
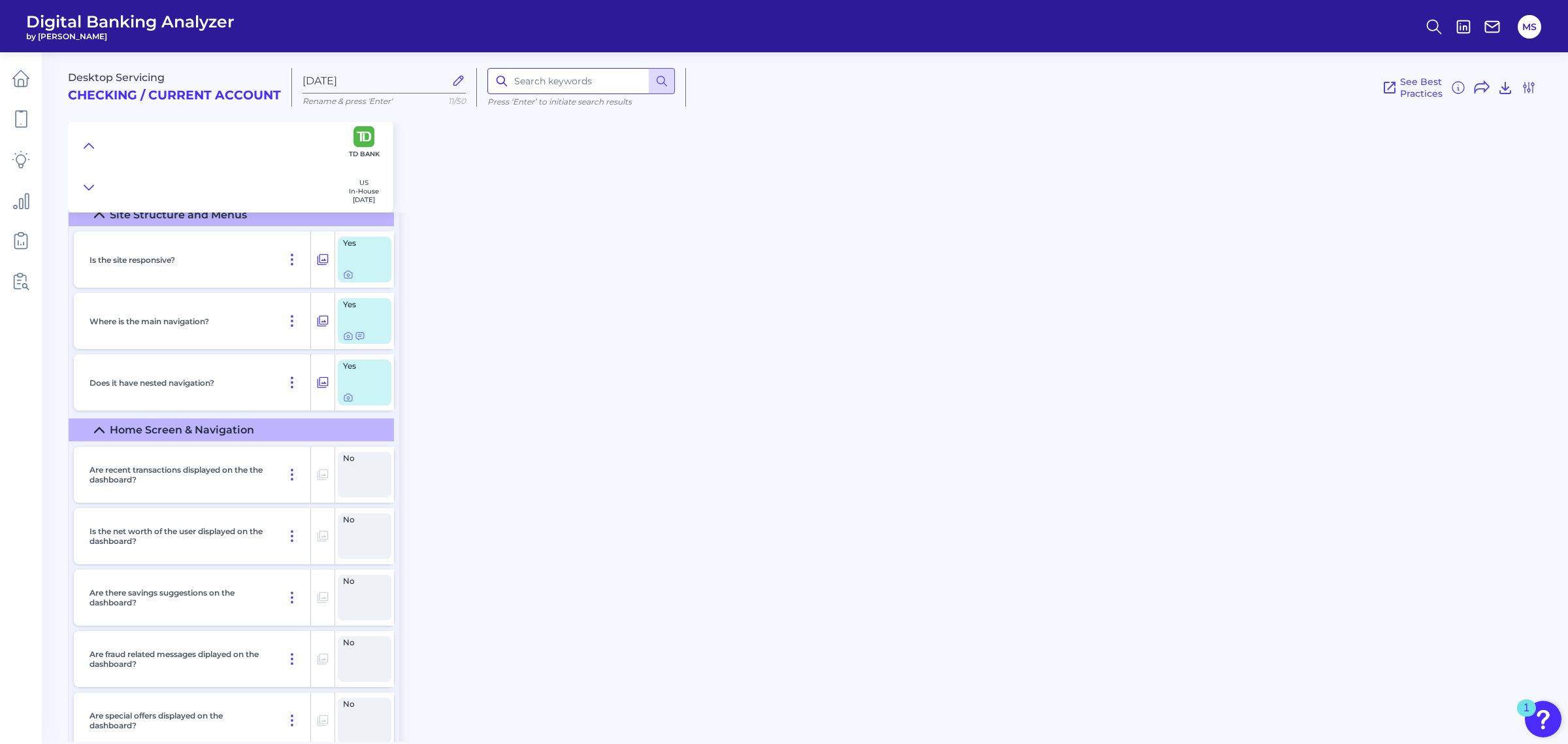
click at [581, 69] on input at bounding box center [581, 81] width 188 height 26
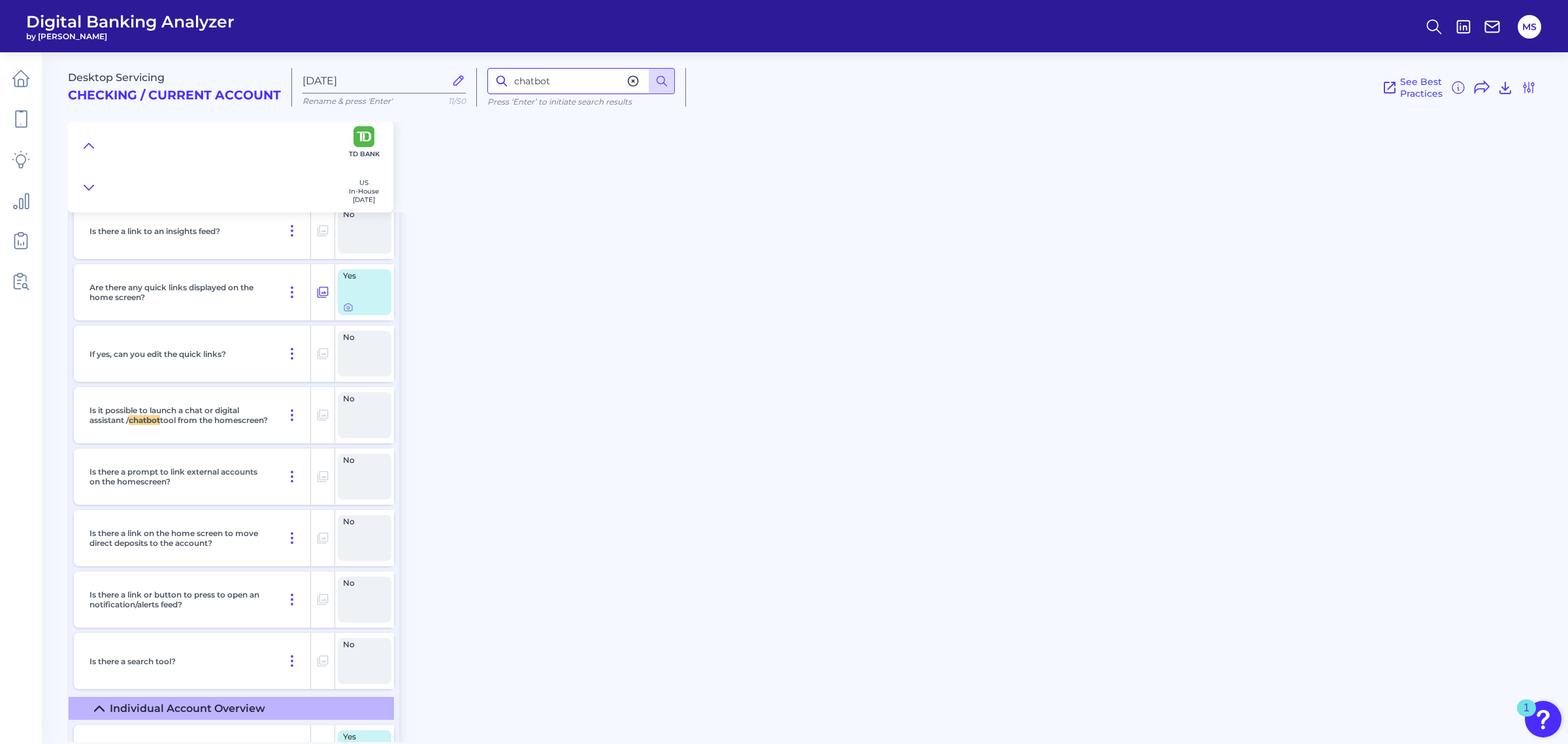
scroll to position [2746, 0]
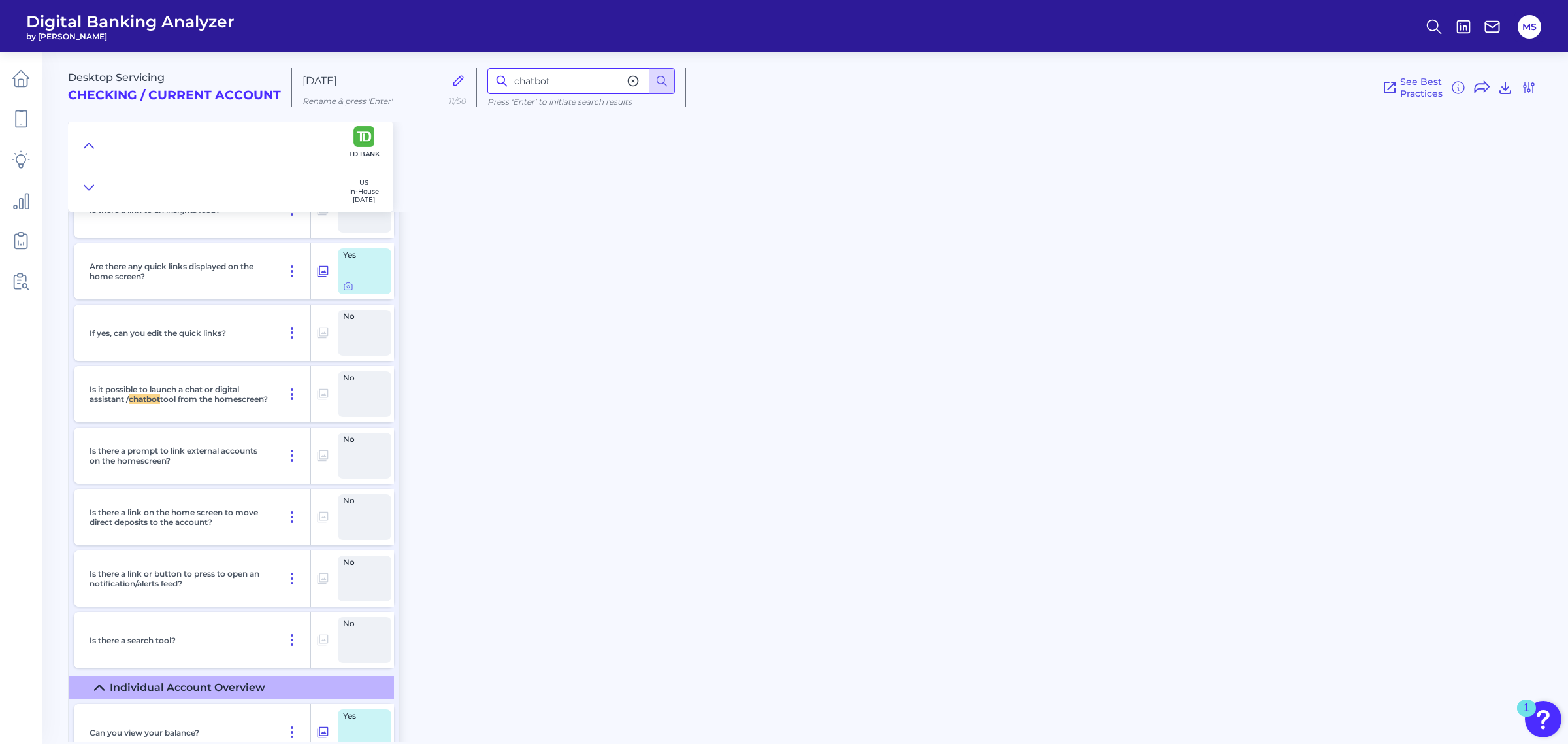
click at [529, 82] on input "chatbot" at bounding box center [581, 81] width 188 height 26
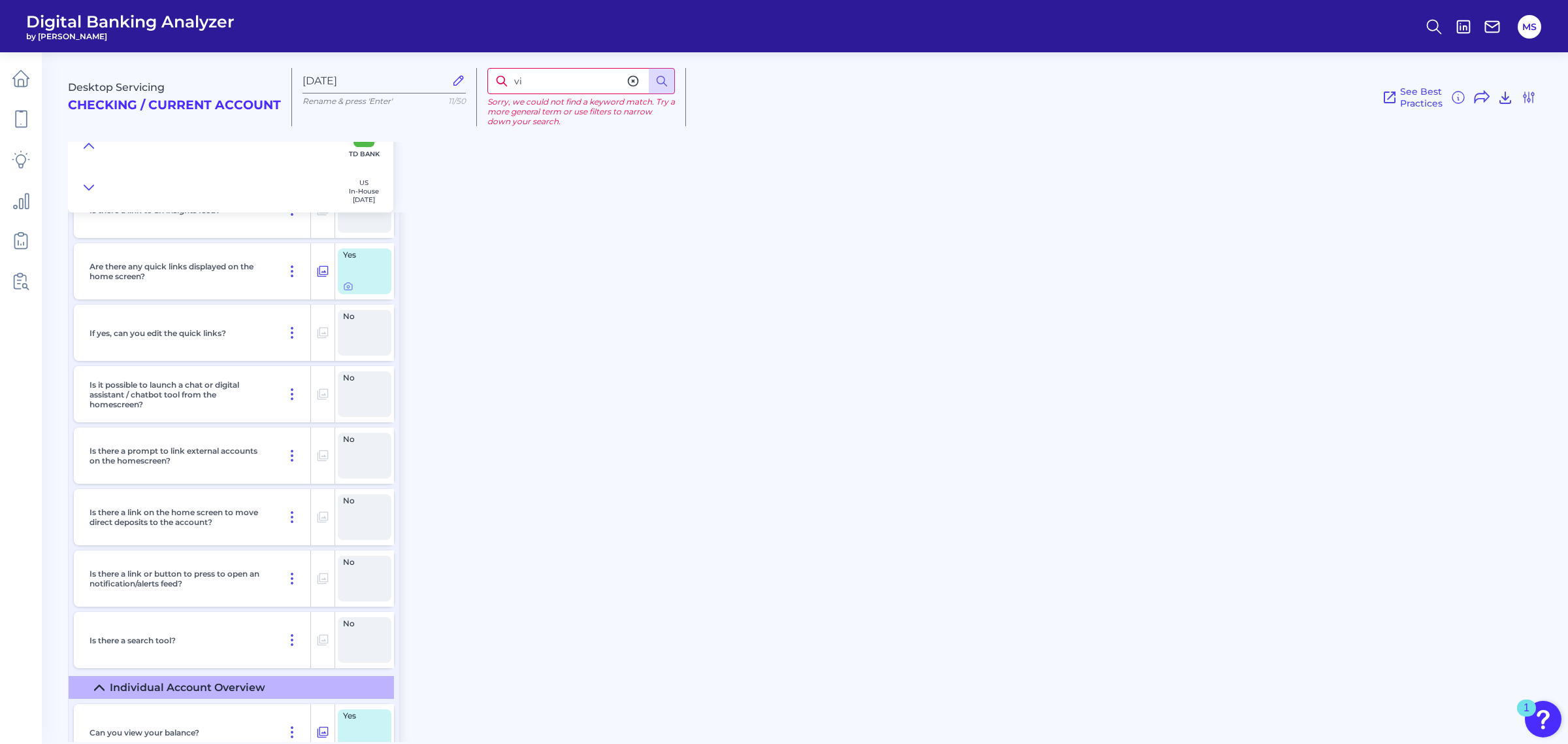
type input "v"
type input "contact us"
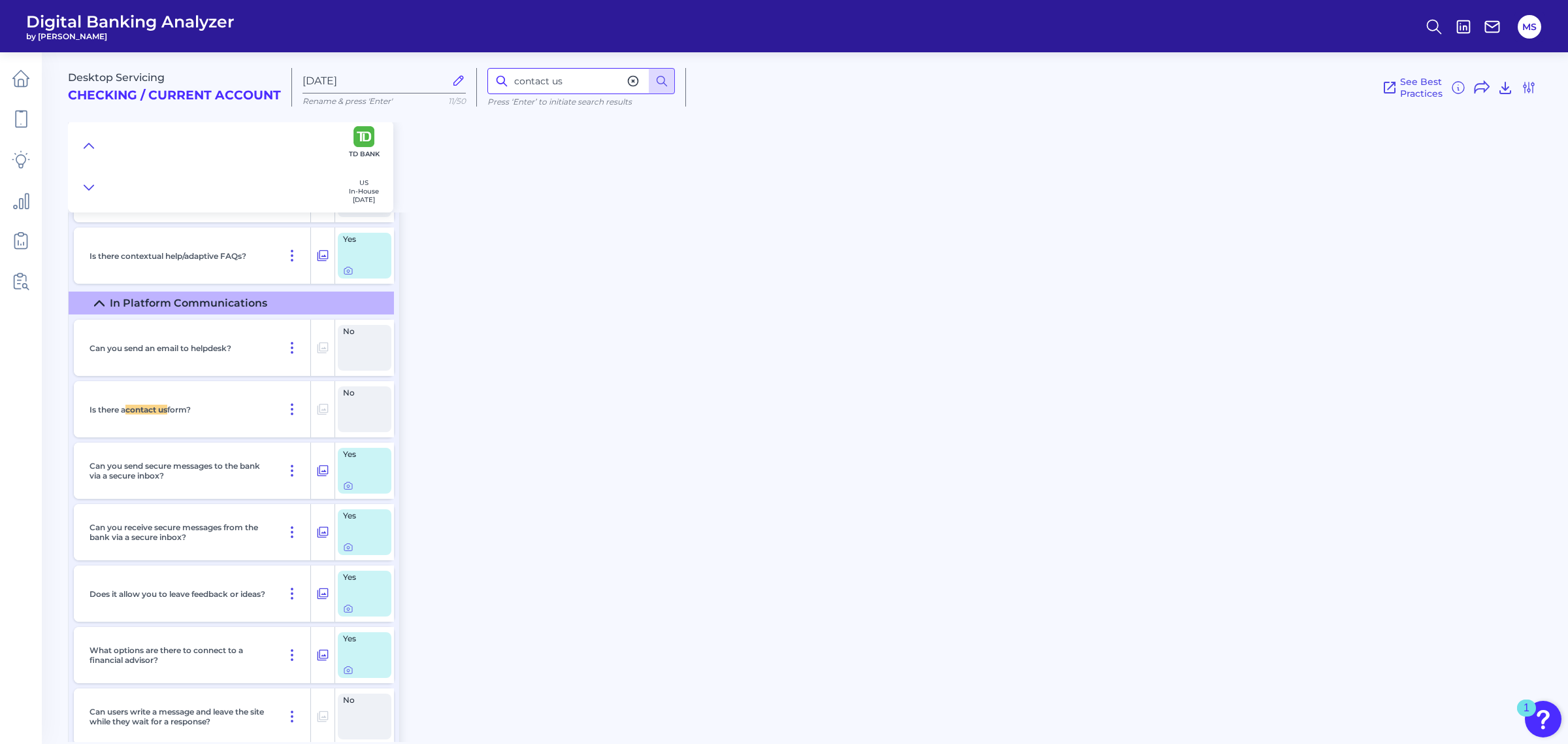
scroll to position [19759, 0]
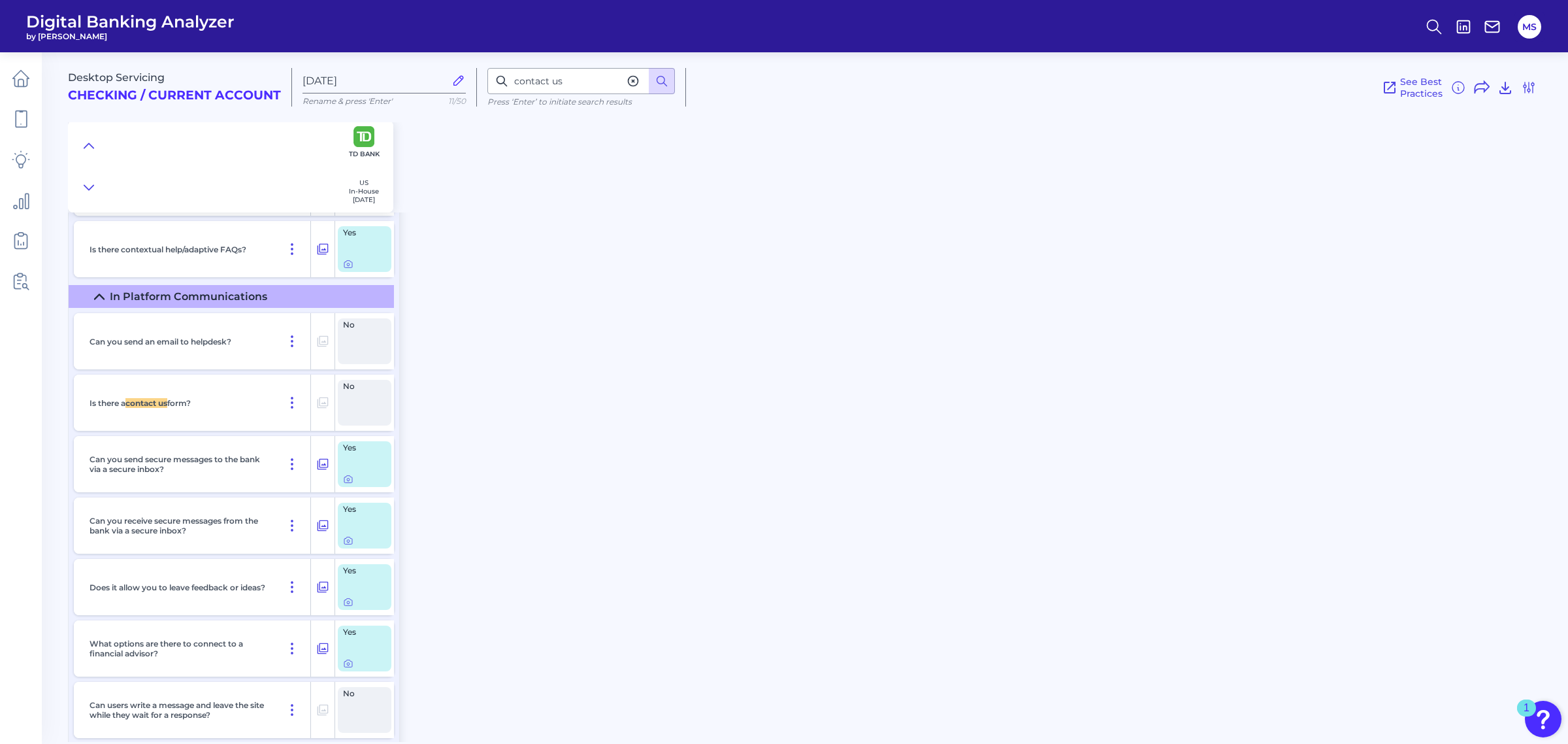
click at [576, 461] on div "Desktop Servicing Checking / Current Account Sep 05 2025 Rename & press 'Enter'…" at bounding box center [818, 392] width 1500 height 699
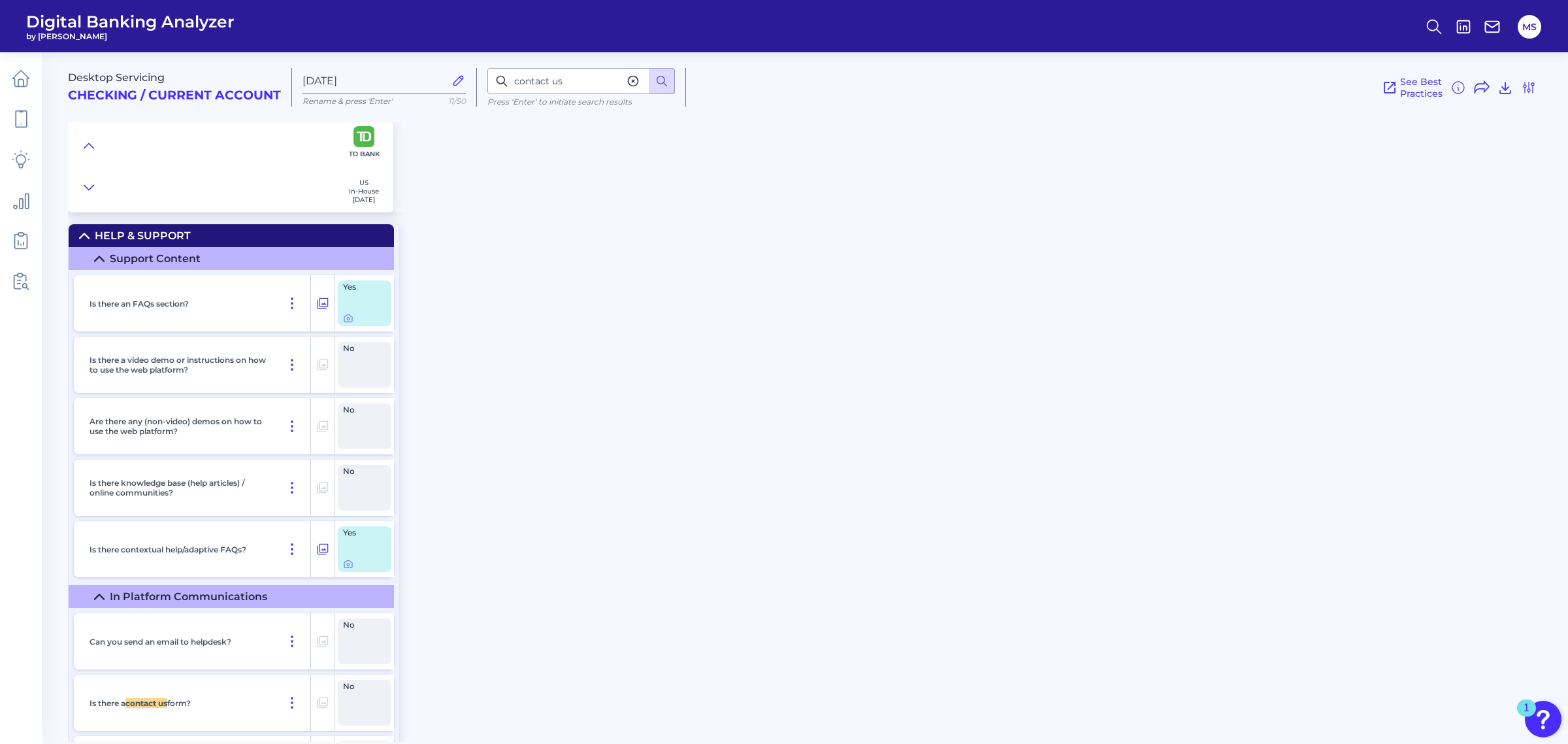
scroll to position [19450, 0]
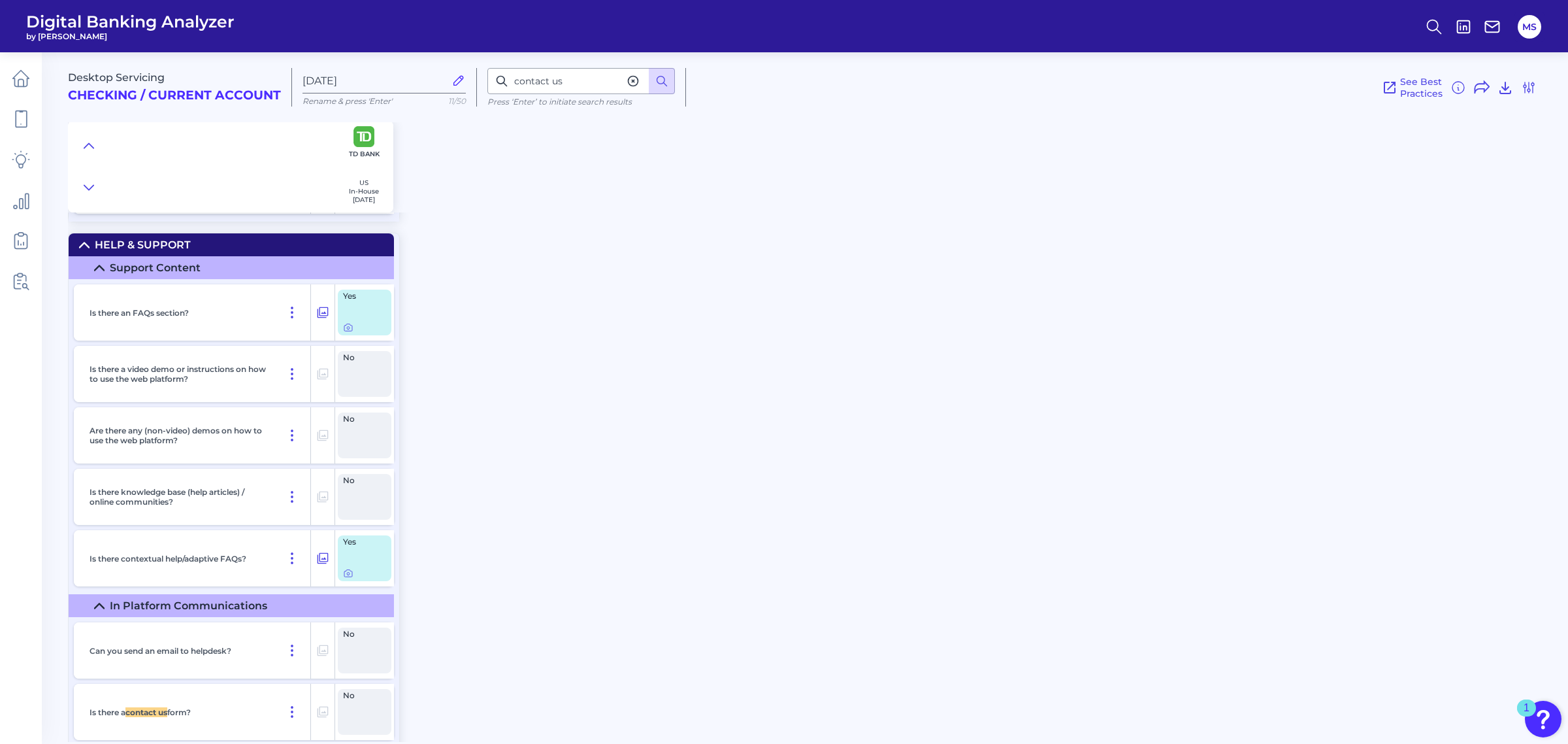
click at [521, 621] on div "Desktop Servicing Checking / Current Account Sep 05 2025 Rename & press 'Enter'…" at bounding box center [818, 392] width 1500 height 699
click at [1488, 677] on div "Desktop Servicing Checking / Current Account Sep 05 2025 Rename & press 'Enter'…" at bounding box center [818, 392] width 1500 height 699
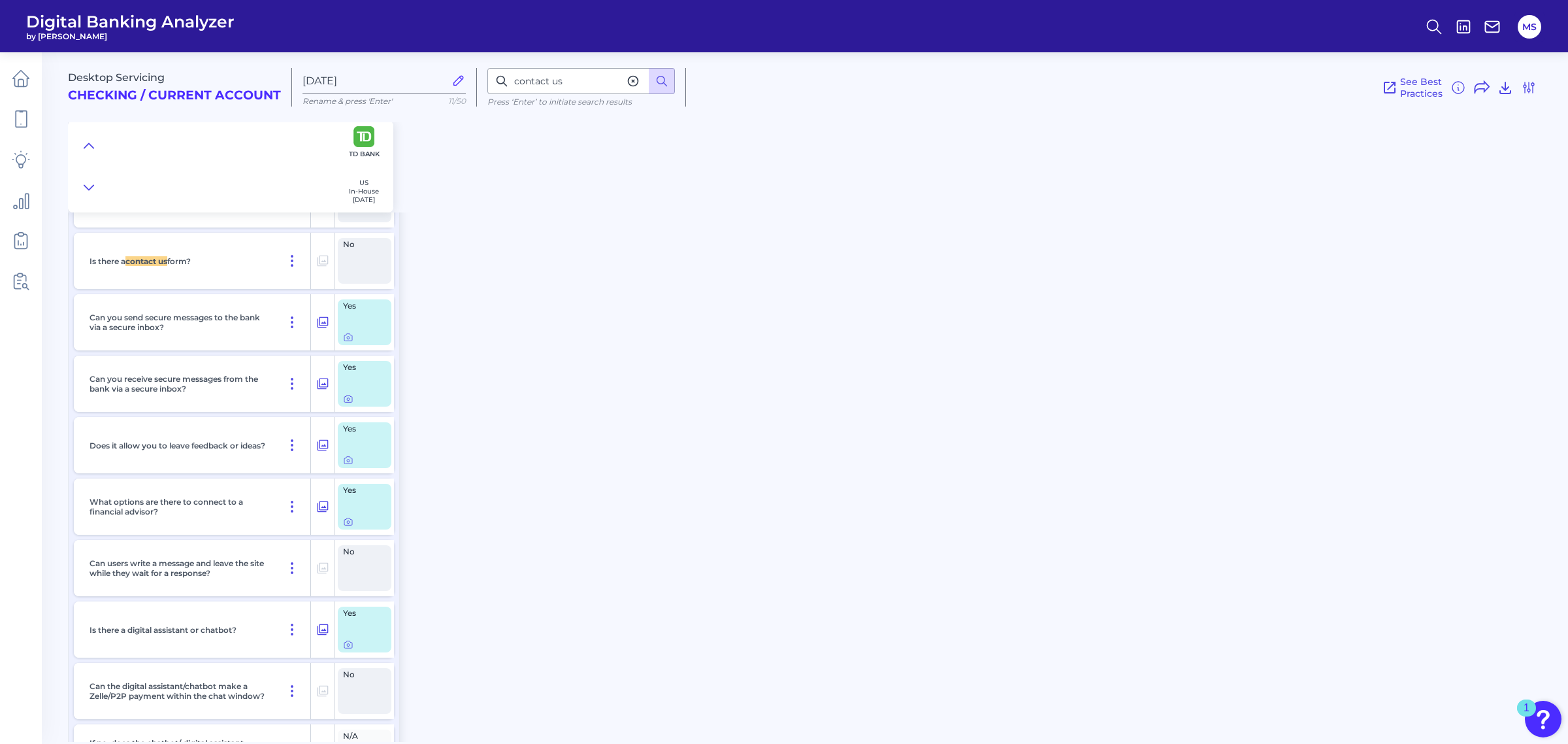
scroll to position [19976, 0]
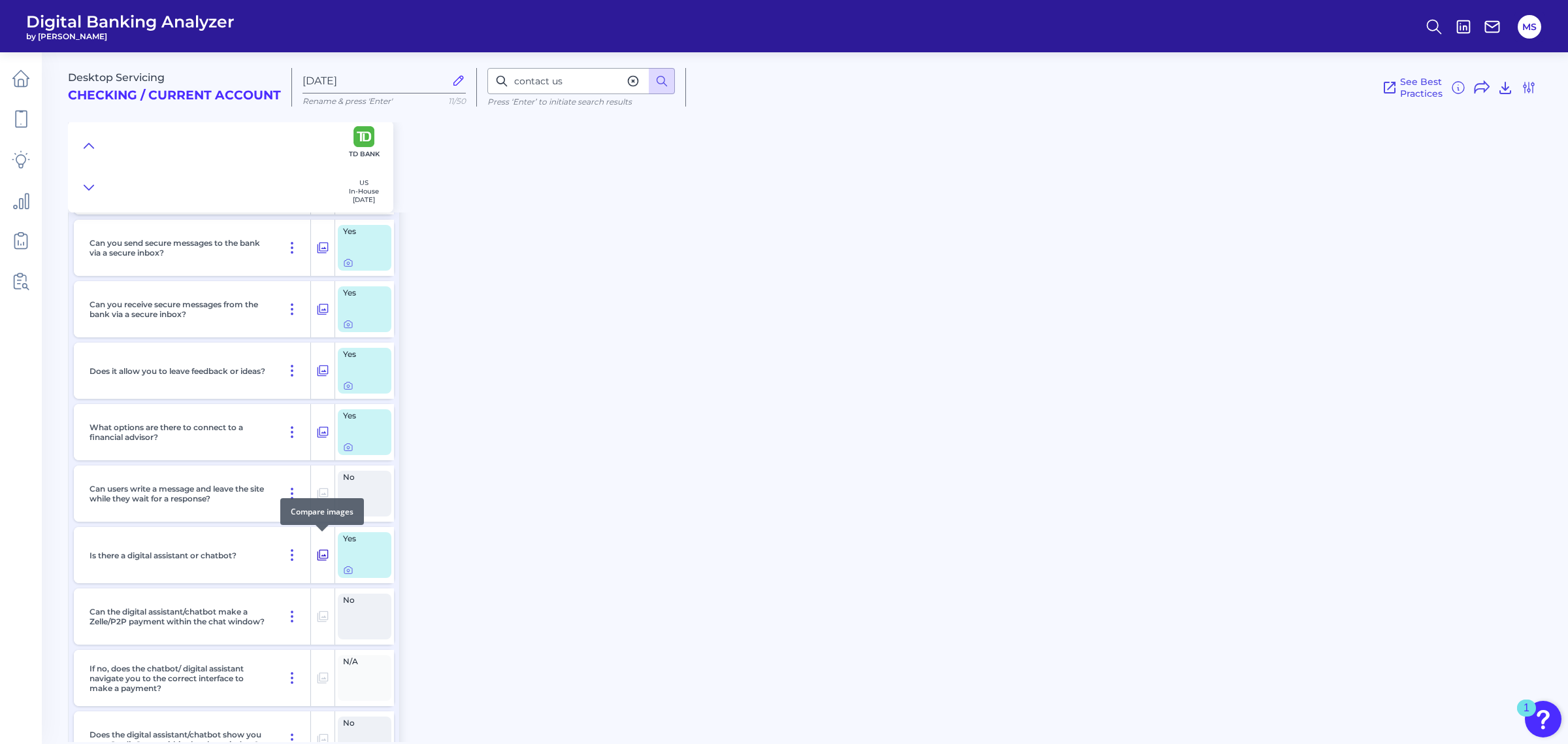
click at [322, 547] on icon at bounding box center [323, 555] width 13 height 16
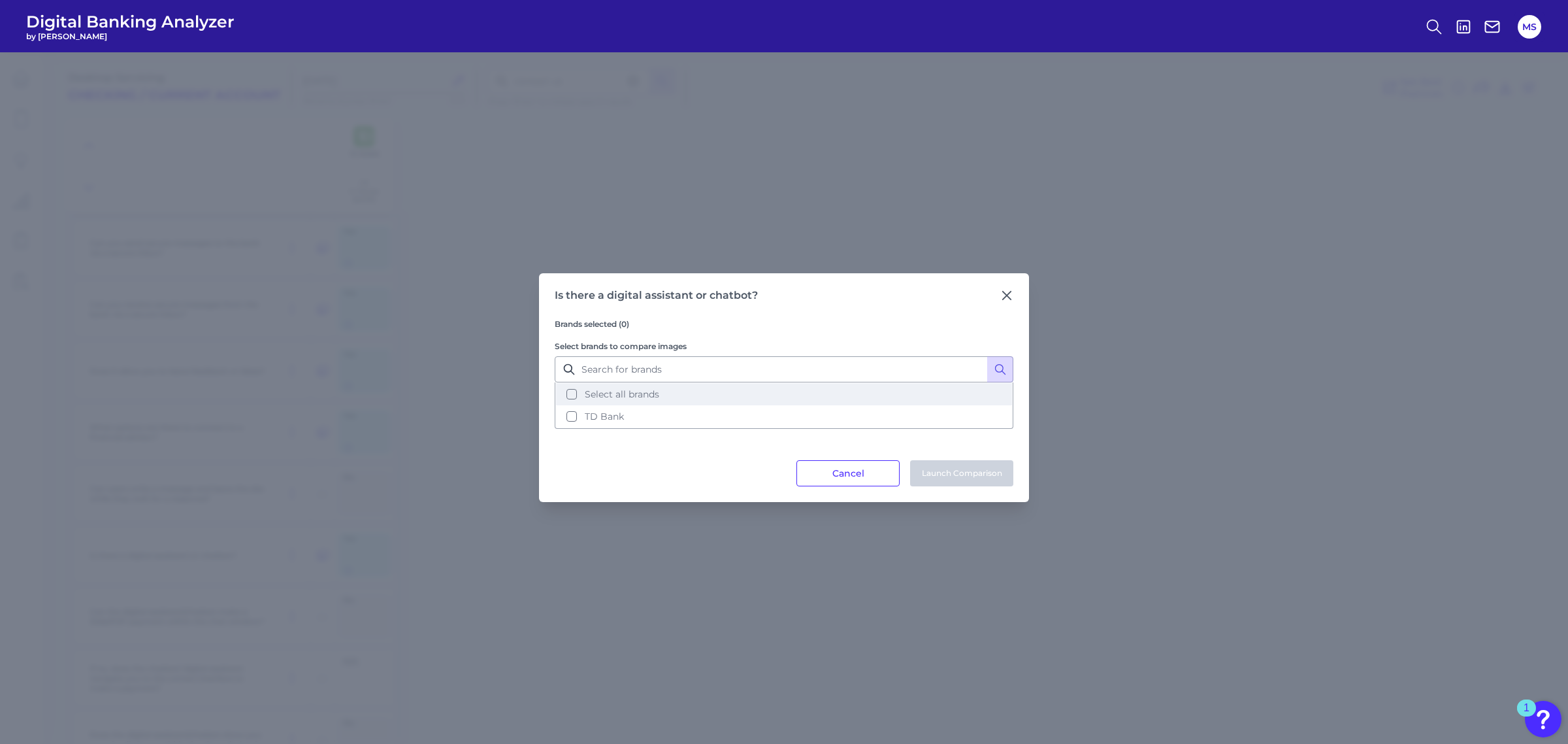
click at [605, 393] on span "Select all brands" at bounding box center [622, 394] width 75 height 12
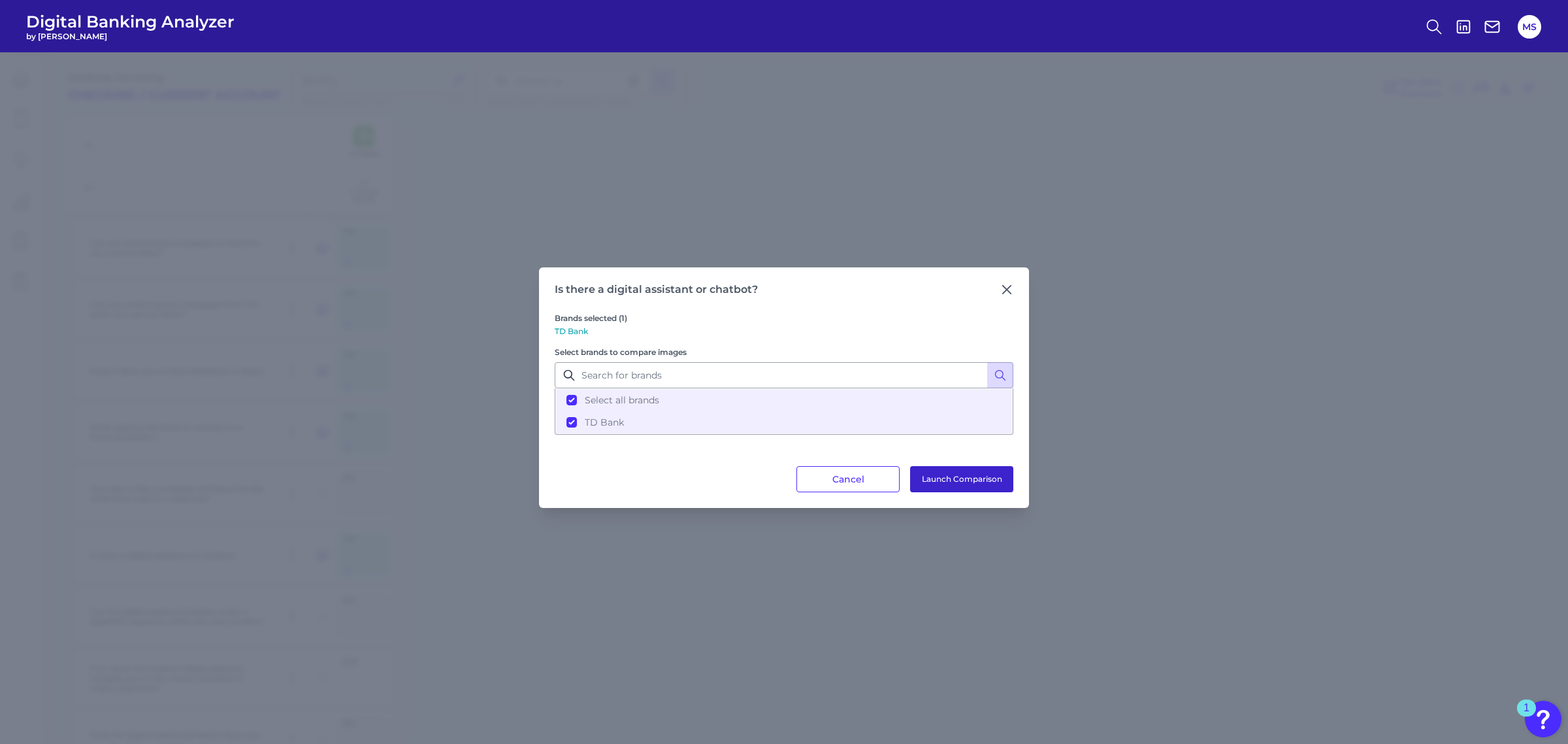
click at [979, 482] on button "Launch Comparison" at bounding box center [962, 479] width 104 height 26
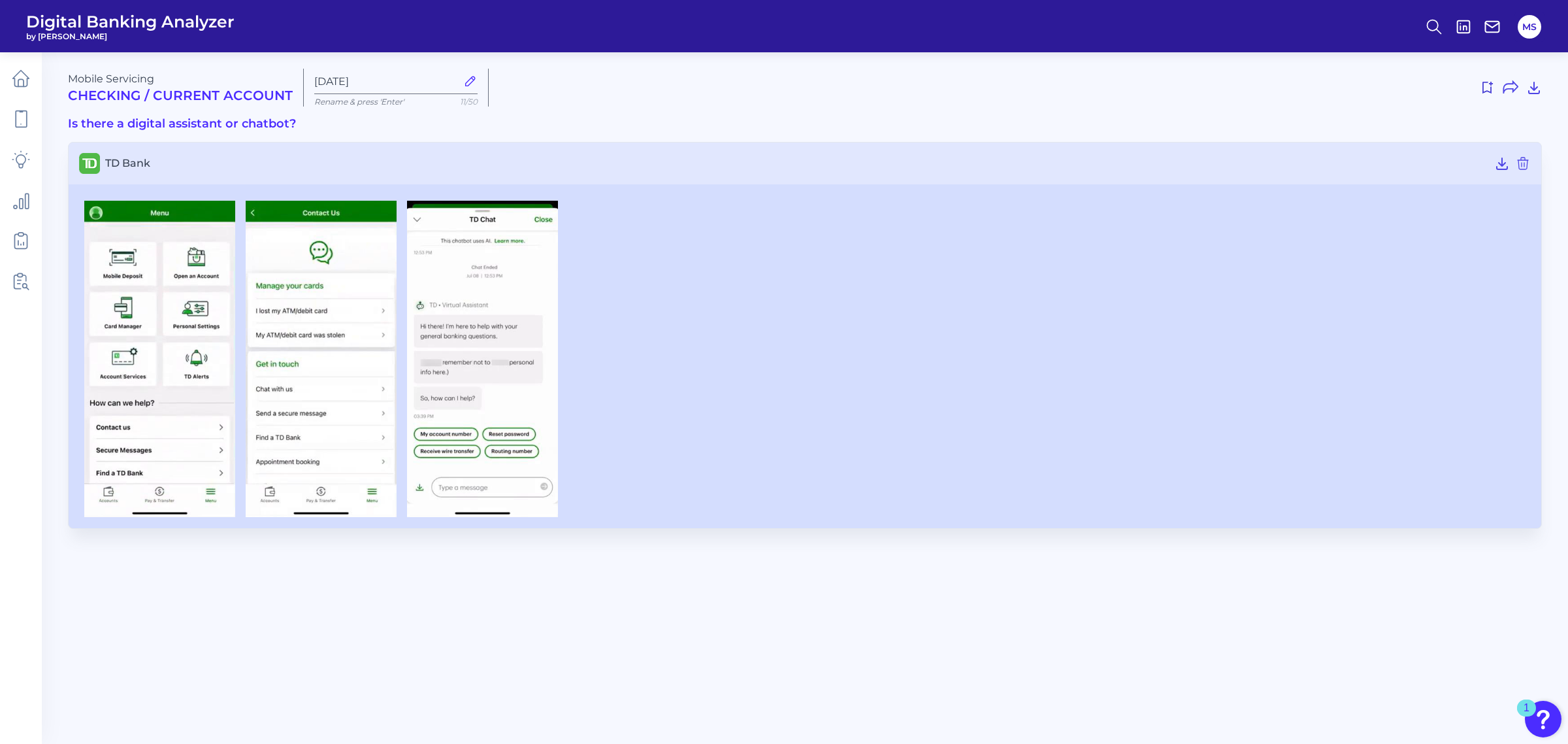
drag, startPoint x: 691, startPoint y: 579, endPoint x: 72, endPoint y: 299, distance: 679.4
click at [72, 299] on main "Mobile Servicing Checking / Current Account Sep 05 2025 Rename & press 'Enter' …" at bounding box center [784, 372] width 1568 height 744
click at [376, 632] on main "Mobile Servicing Checking / Current Account Sep 05 2025 Rename & press 'Enter' …" at bounding box center [784, 372] width 1568 height 744
drag, startPoint x: 483, startPoint y: 332, endPoint x: 322, endPoint y: 376, distance: 166.9
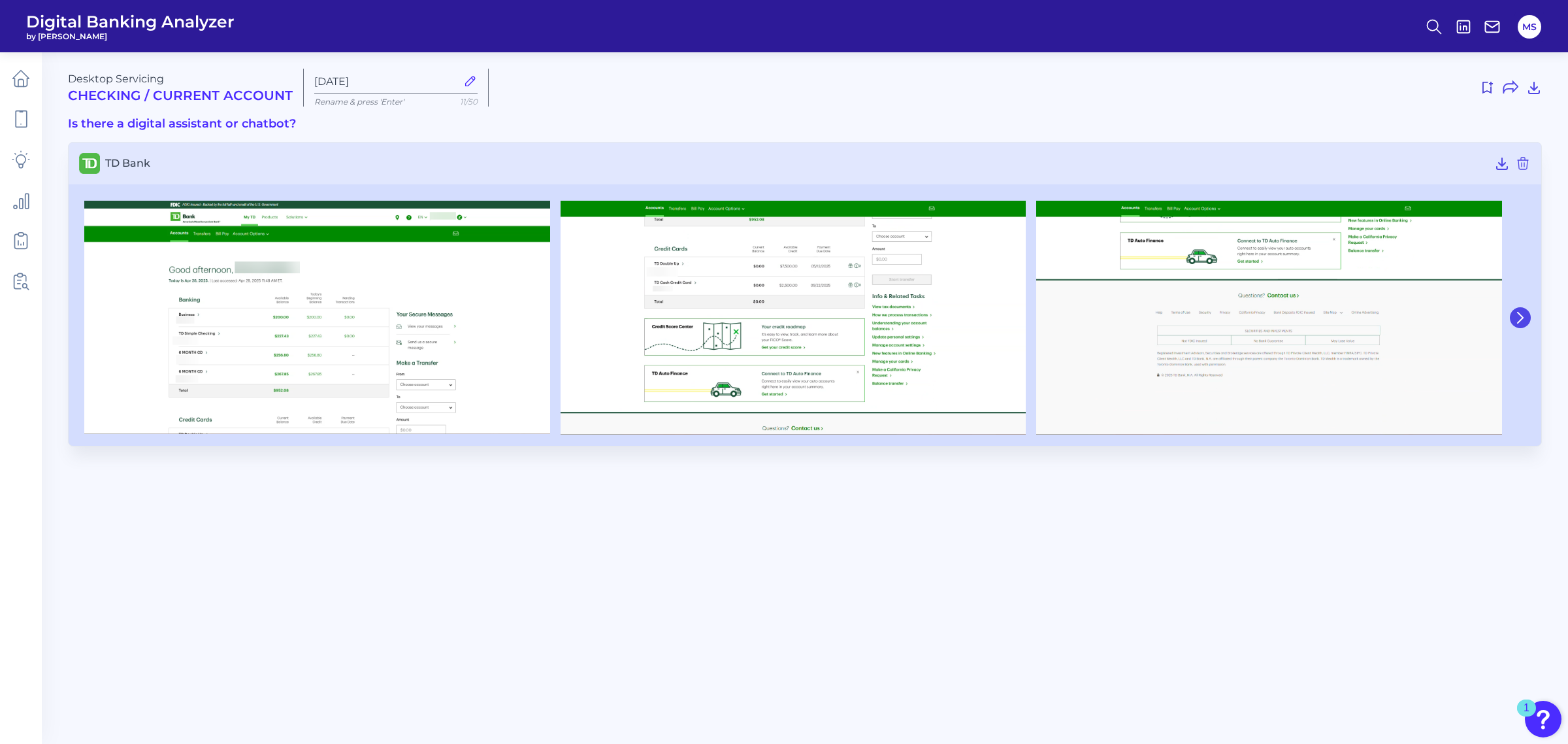
click at [1519, 316] on icon at bounding box center [1521, 317] width 12 height 12
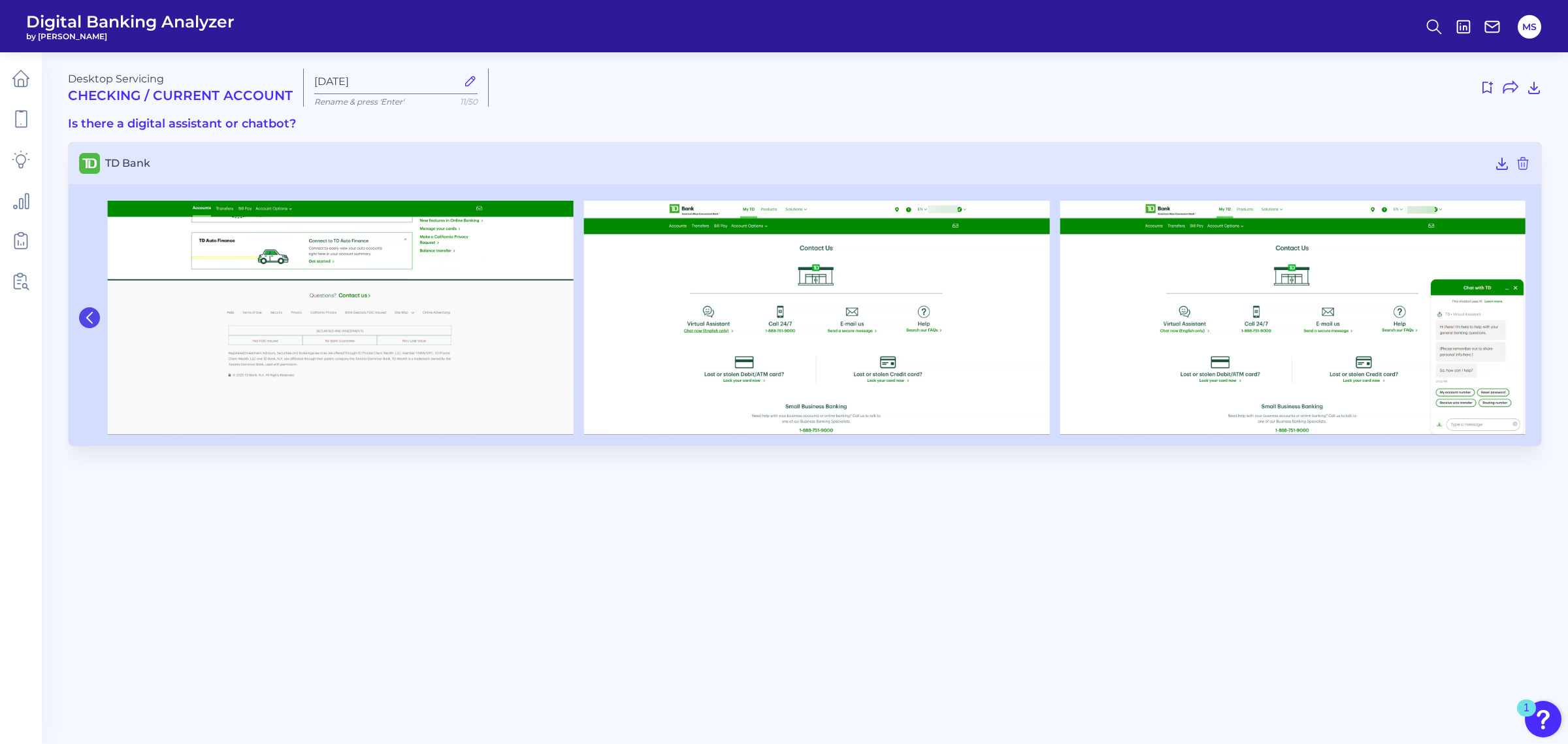
click at [85, 317] on icon at bounding box center [89, 317] width 12 height 12
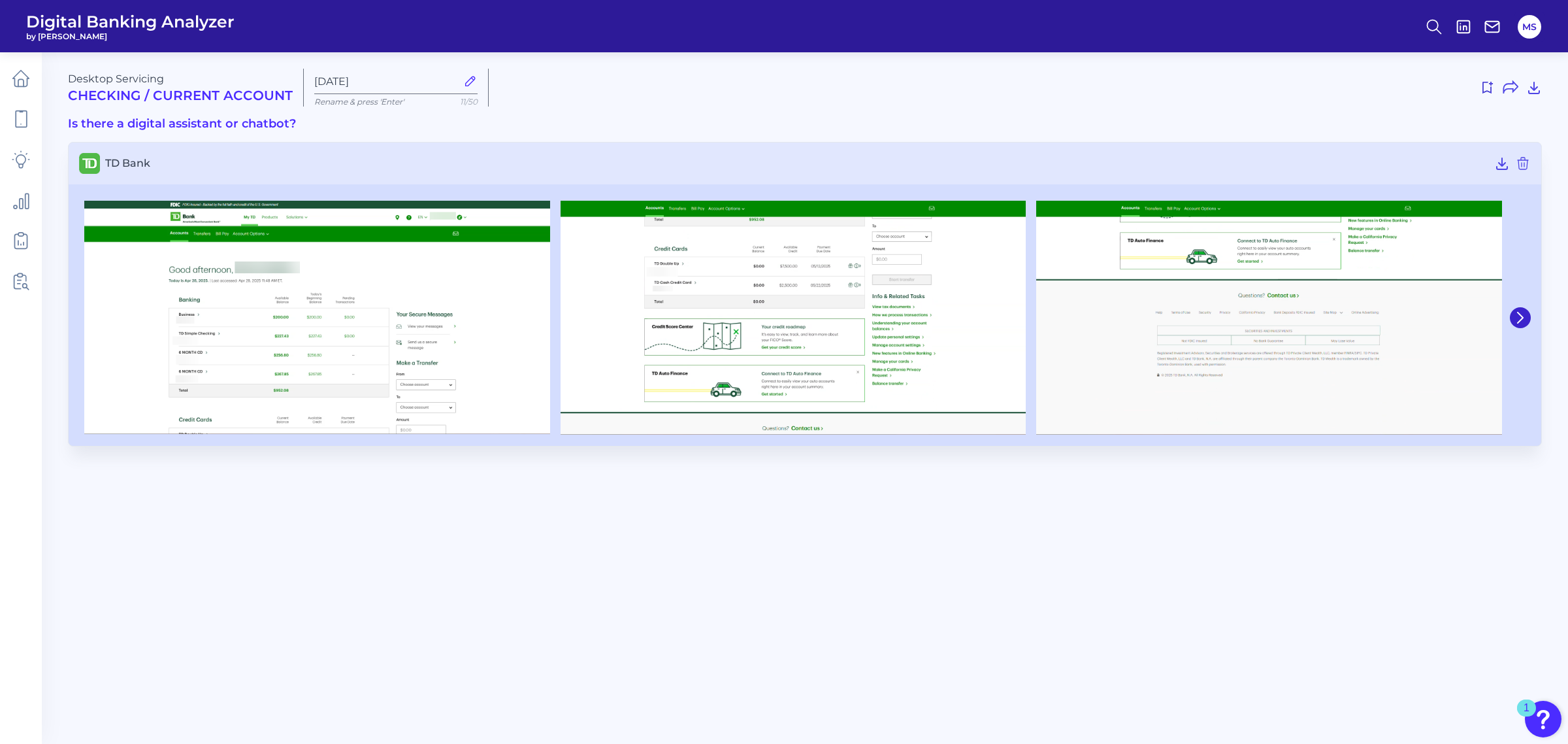
click at [85, 317] on img at bounding box center [317, 317] width 466 height 233
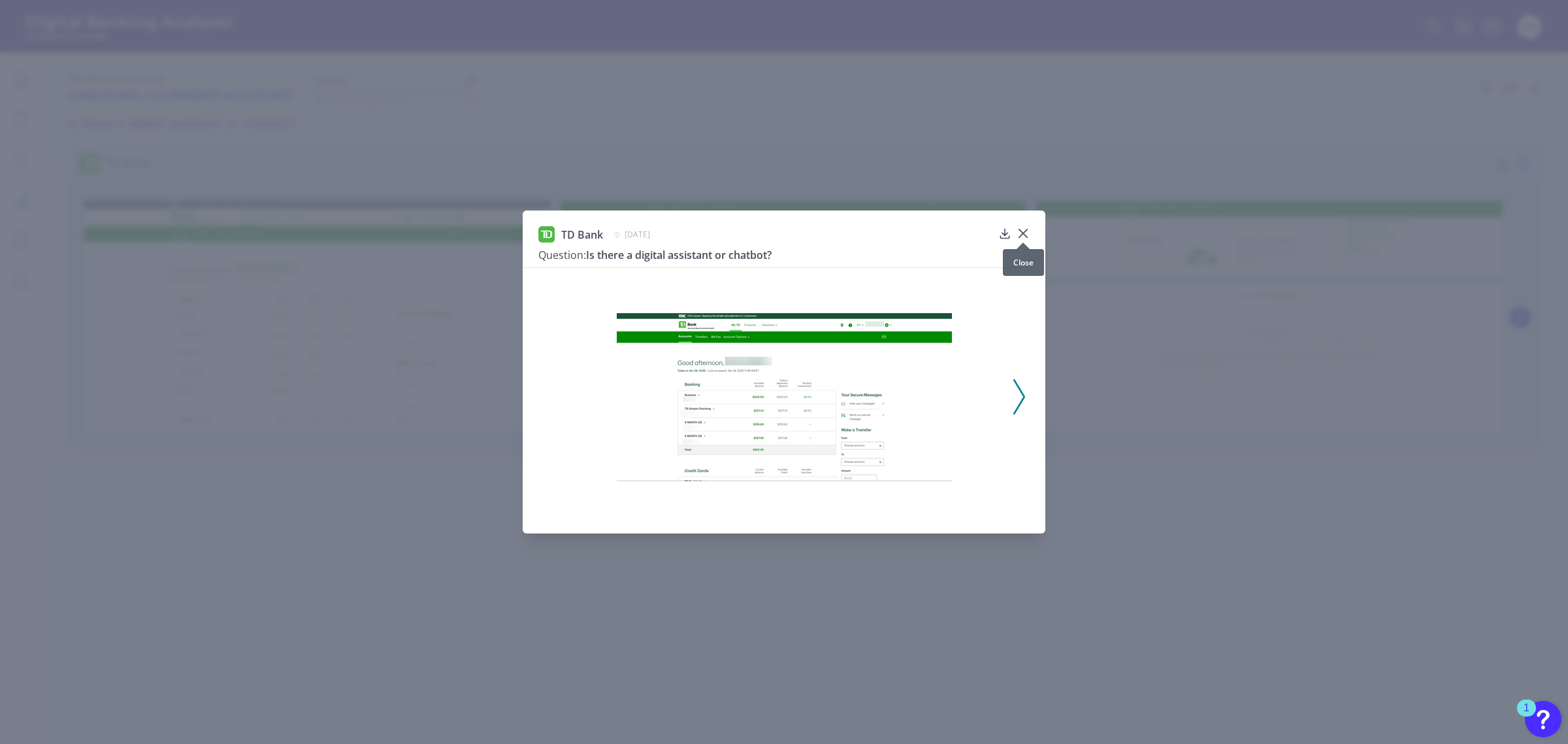
click at [1024, 232] on icon at bounding box center [1023, 233] width 8 height 8
